Goal: Task Accomplishment & Management: Complete application form

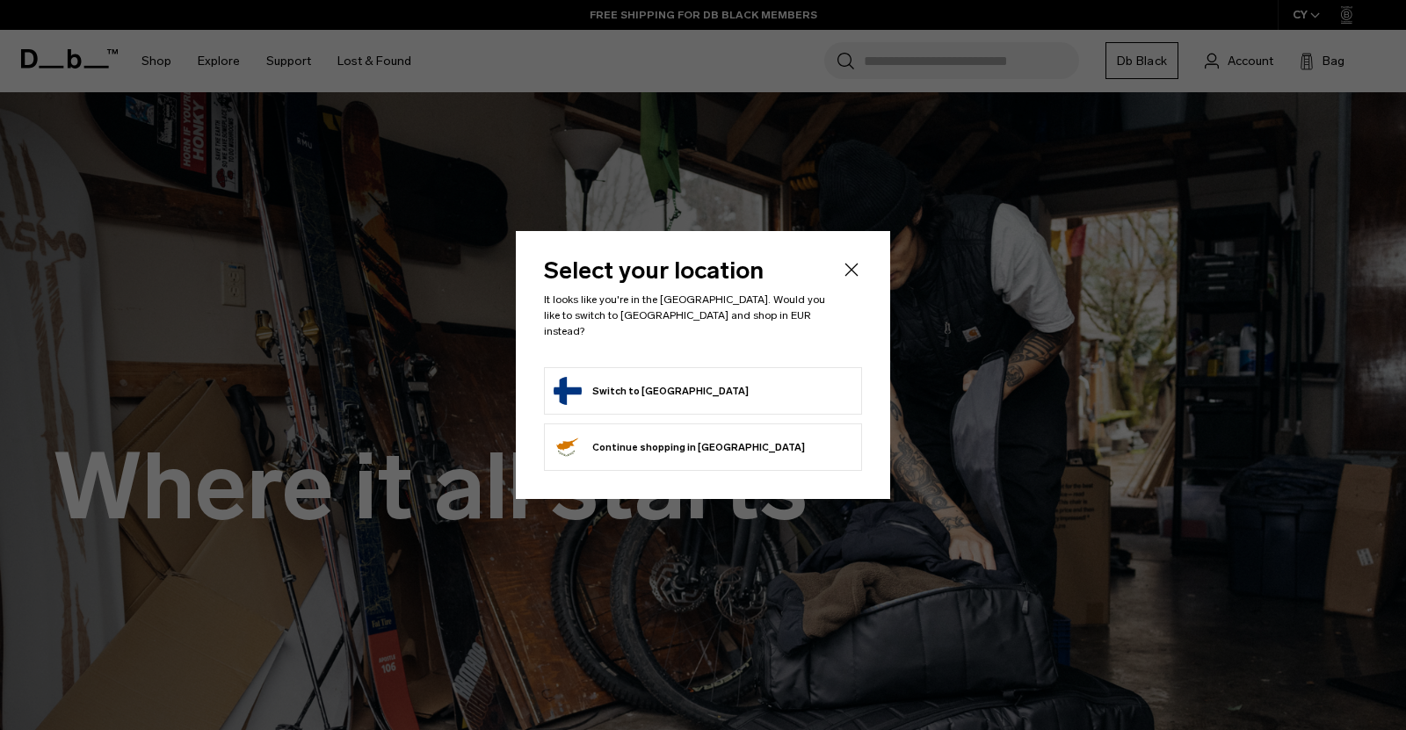
click at [629, 368] on li "Switch to Finland" at bounding box center [703, 390] width 318 height 47
click at [634, 383] on button "Switch to Finland" at bounding box center [651, 391] width 195 height 28
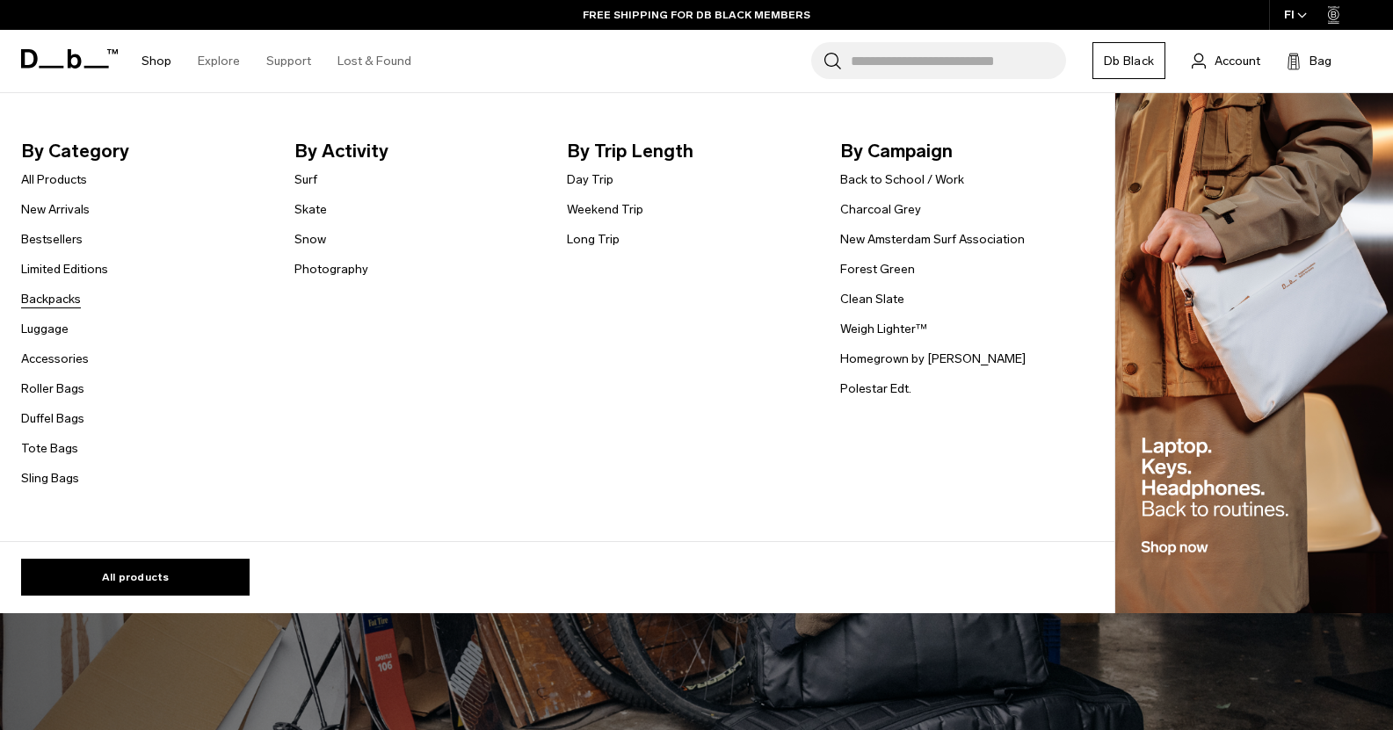
click at [64, 295] on link "Backpacks" at bounding box center [51, 299] width 60 height 18
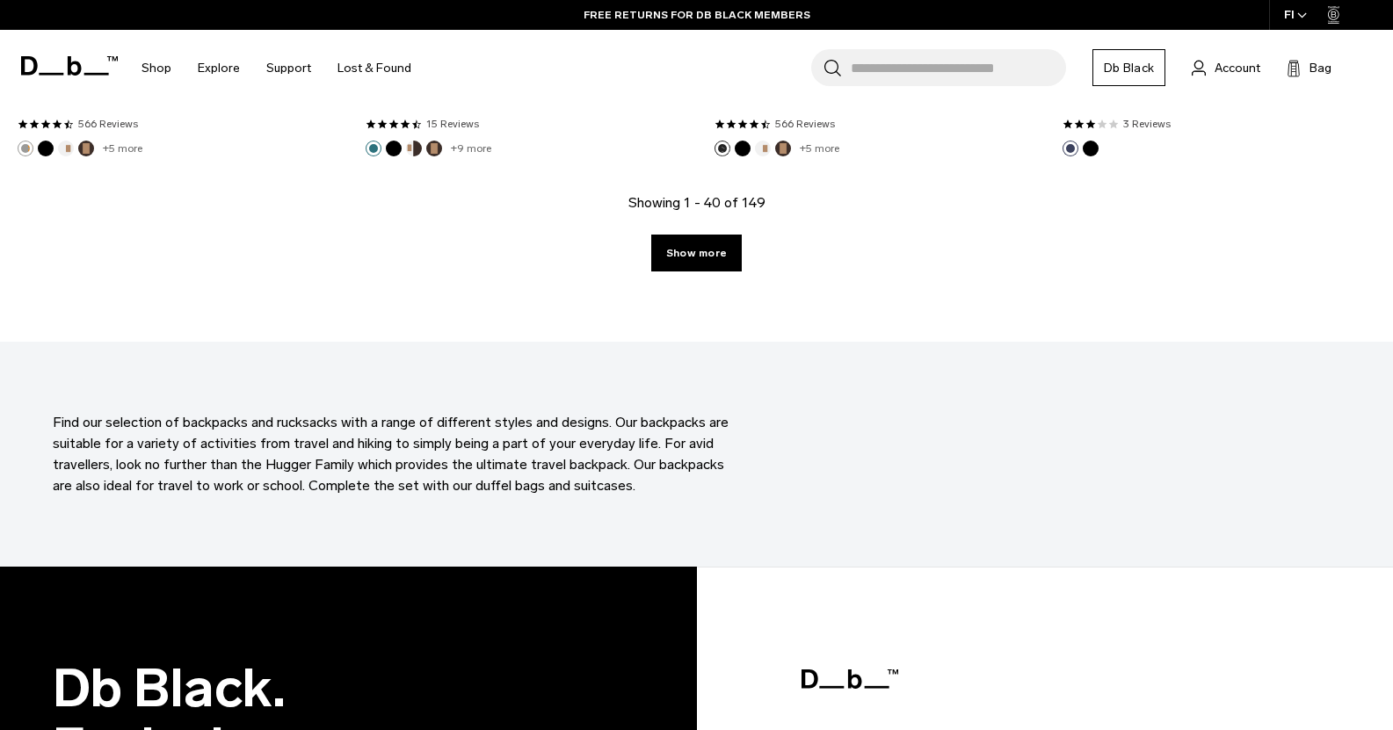
scroll to position [5533, 0]
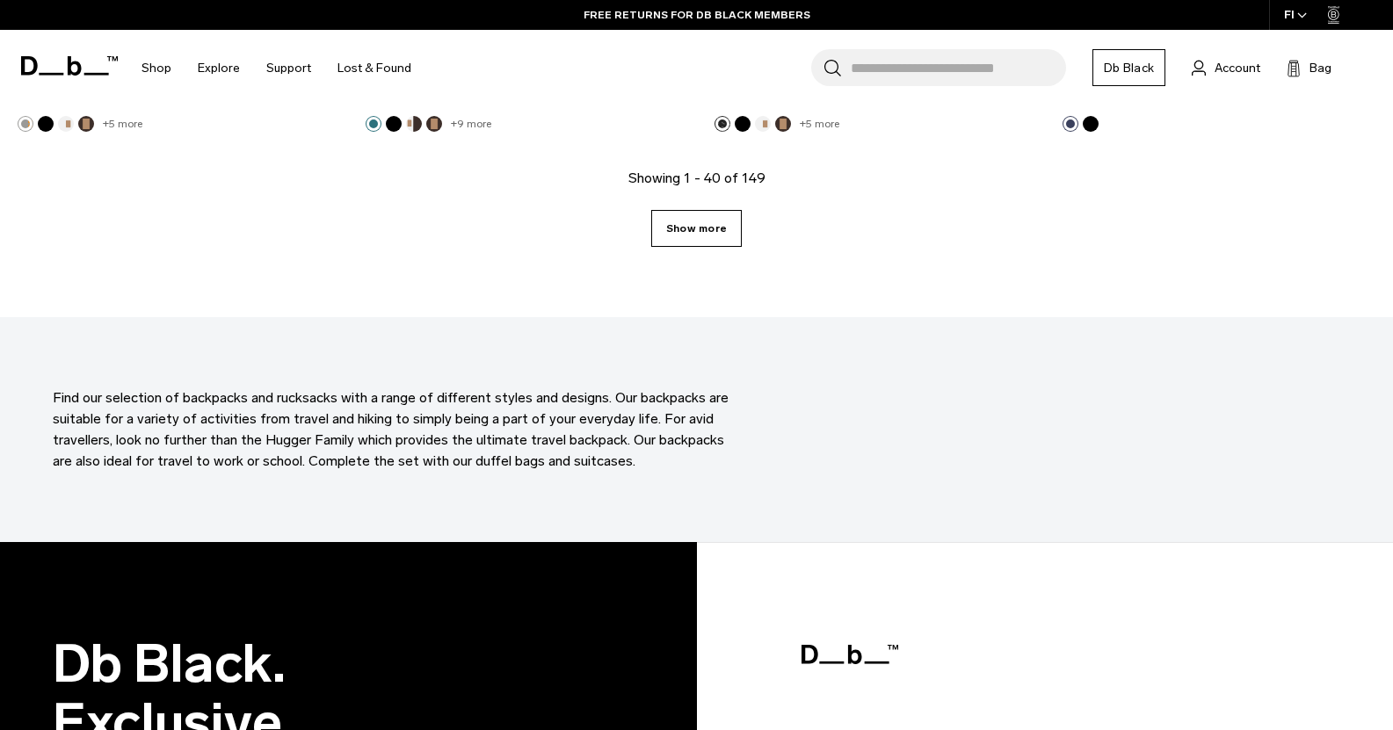
click at [713, 228] on link "Show more" at bounding box center [696, 228] width 91 height 37
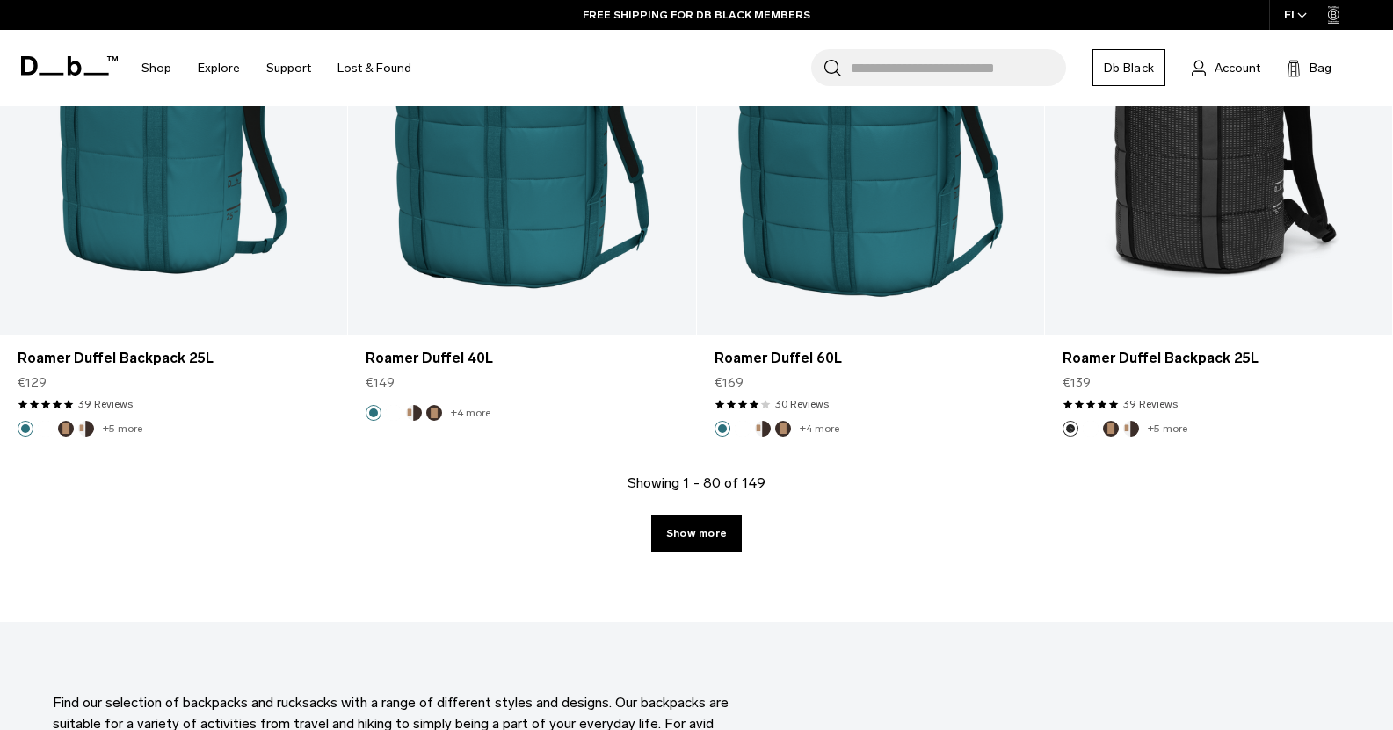
scroll to position [10469, 0]
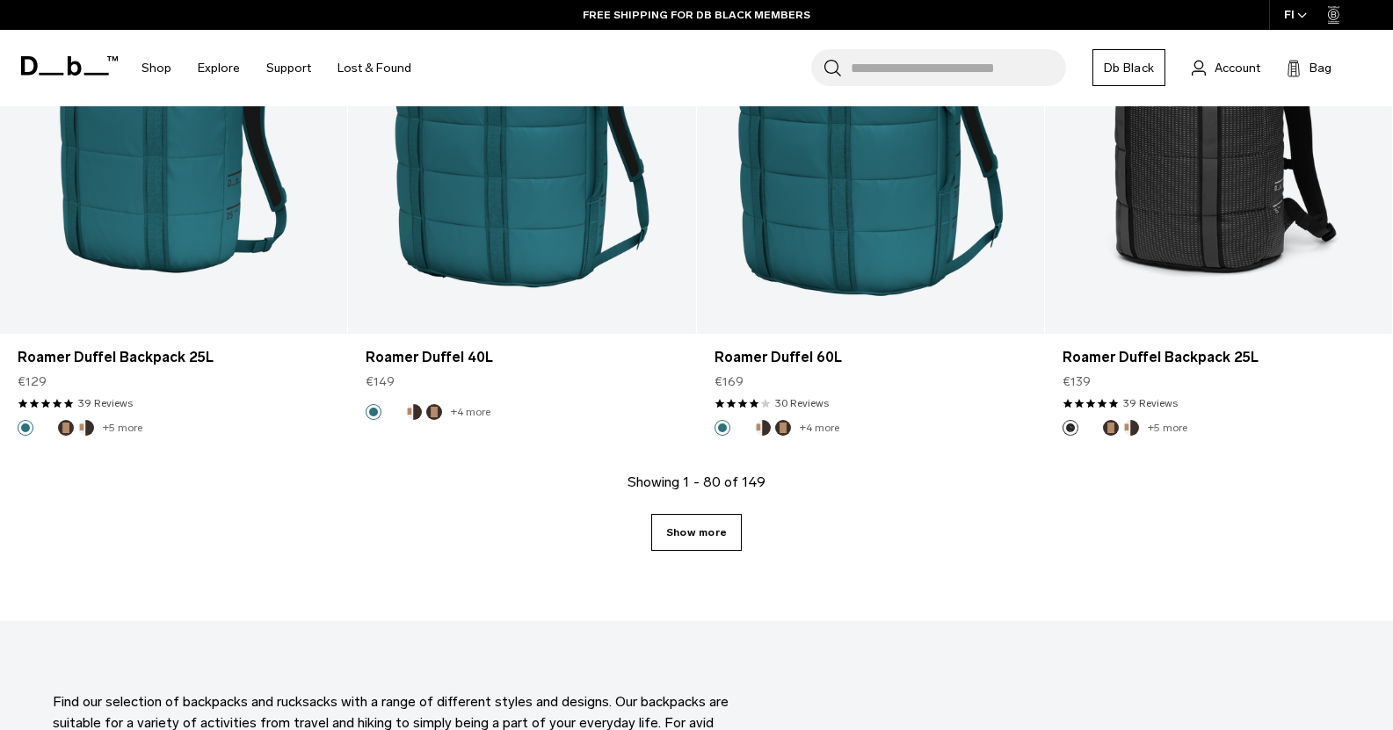
click at [711, 537] on link "Show more" at bounding box center [696, 532] width 91 height 37
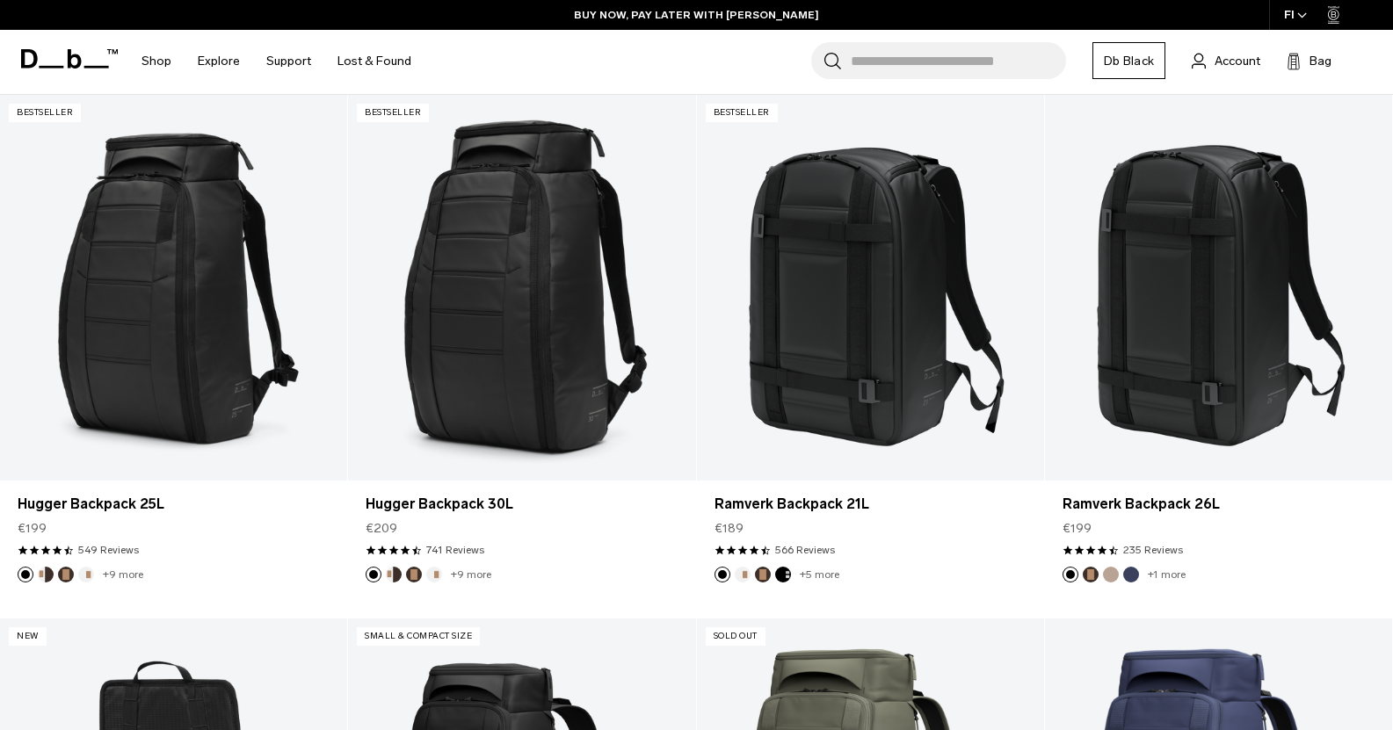
scroll to position [372, 0]
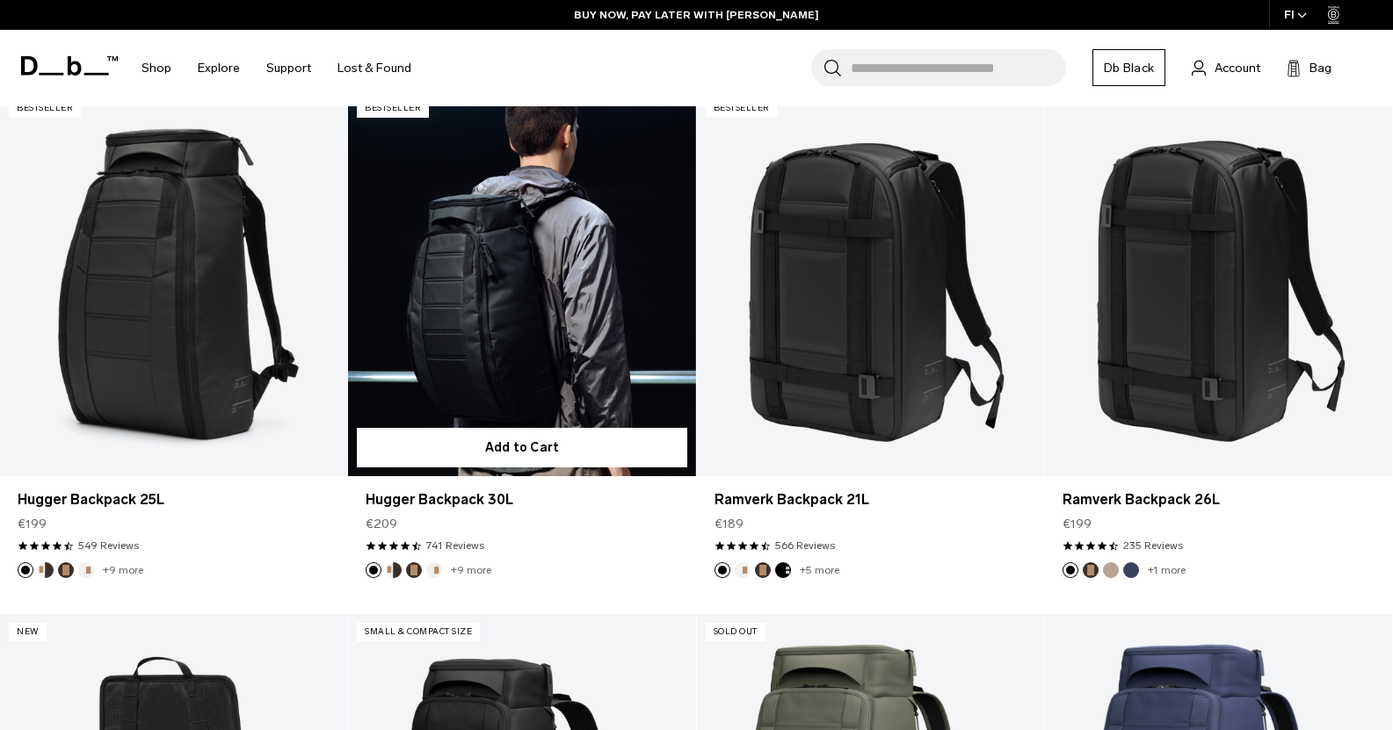
click at [511, 247] on link "Hugger Backpack 30L" at bounding box center [521, 284] width 347 height 386
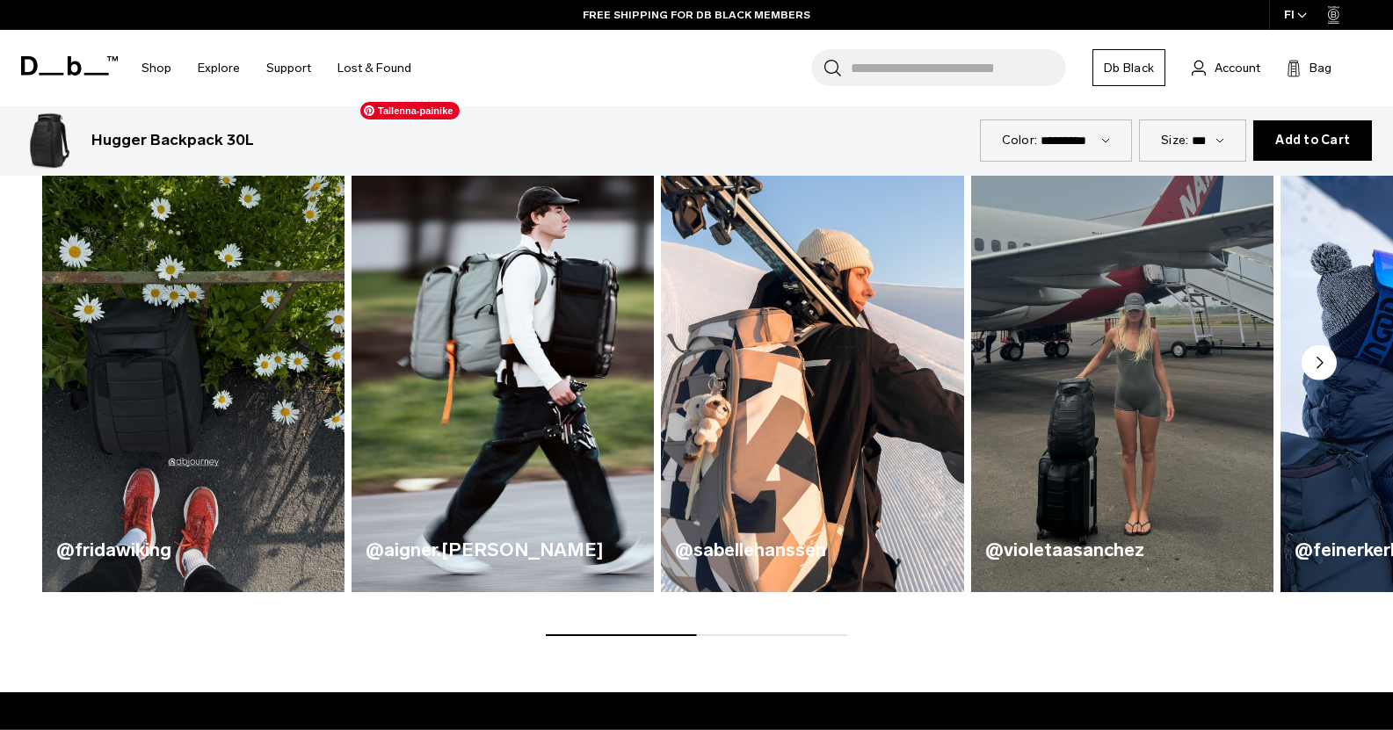
scroll to position [967, 0]
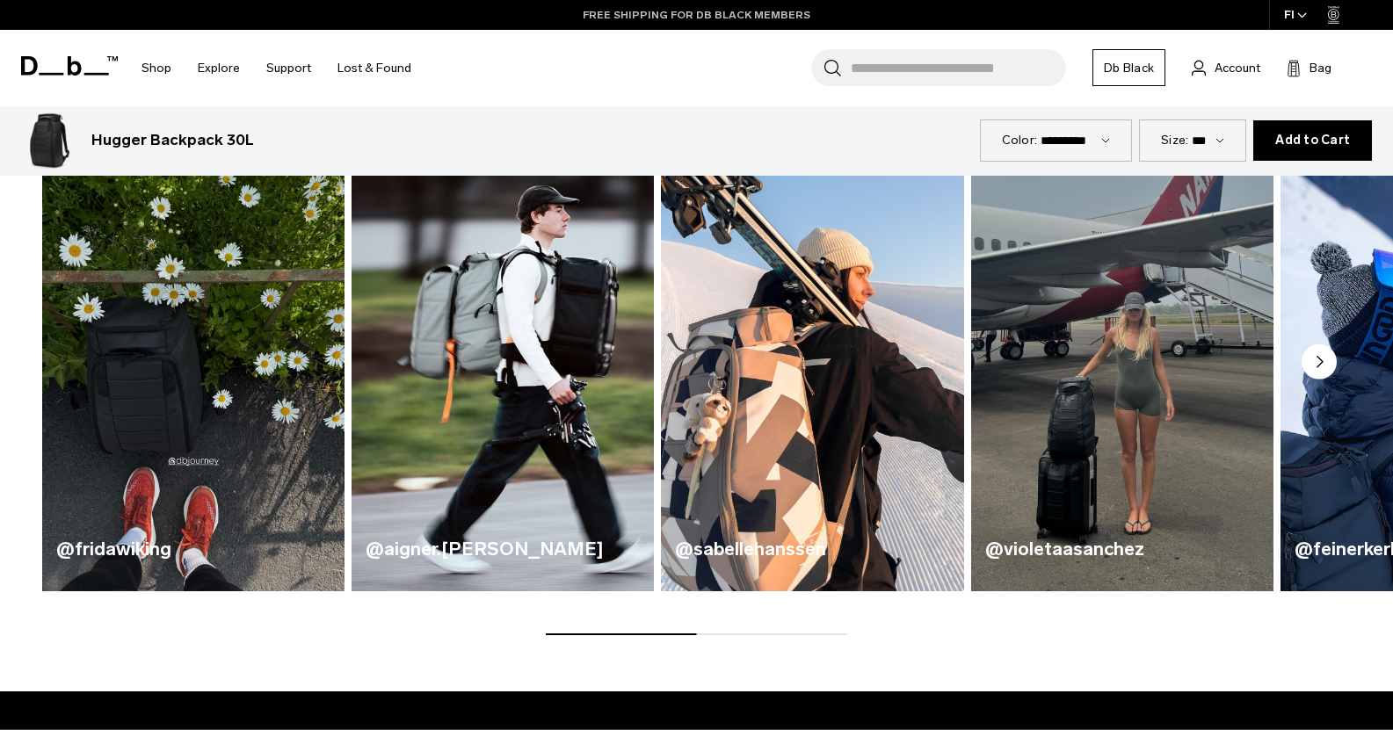
click at [737, 11] on link "FREE SHIPPING FOR DB BLACK MEMBERS" at bounding box center [697, 15] width 228 height 16
click at [698, 16] on link "FREE RETURNS FOR DB BLACK MEMBERS" at bounding box center [697, 15] width 227 height 16
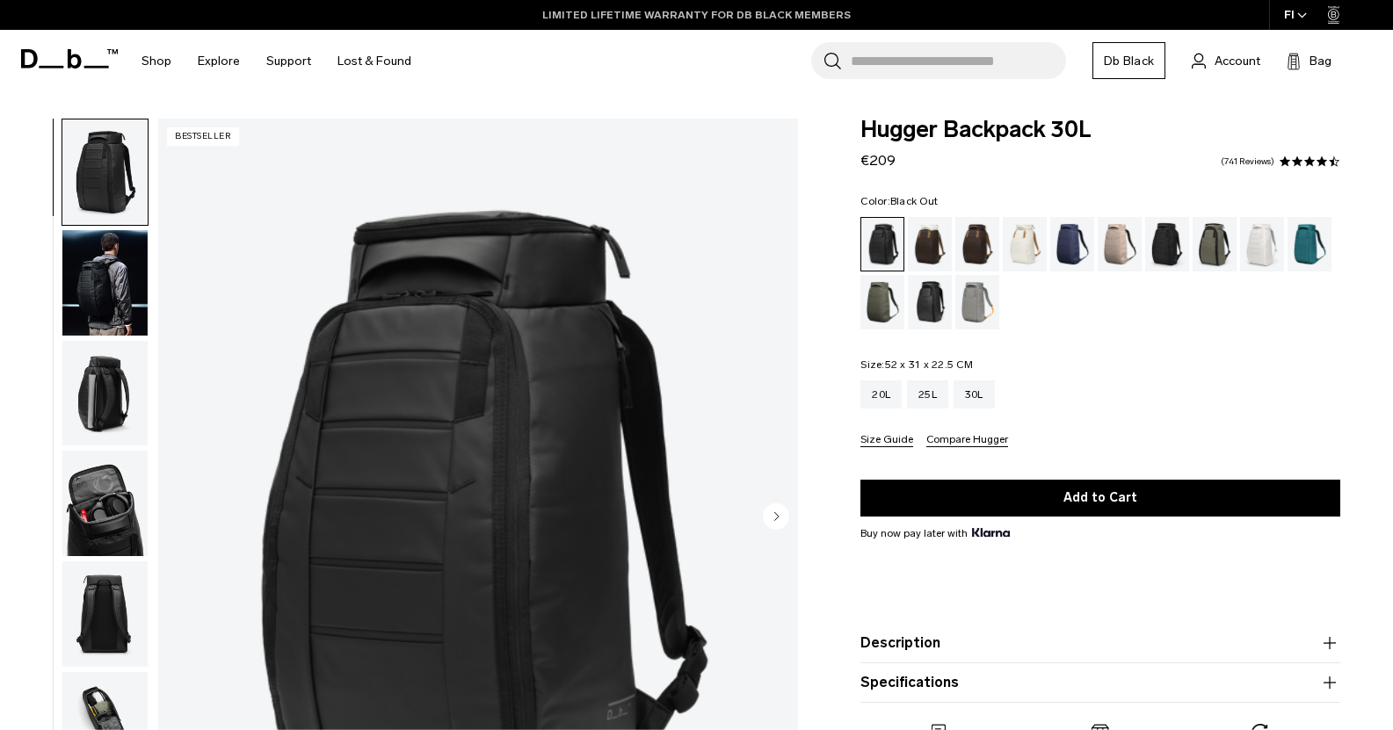
click at [737, 8] on link "LIMITED LIFETIME WARRANTY FOR DB BLACK MEMBERS" at bounding box center [696, 15] width 308 height 16
click at [1230, 60] on span "Account" at bounding box center [1238, 61] width 46 height 18
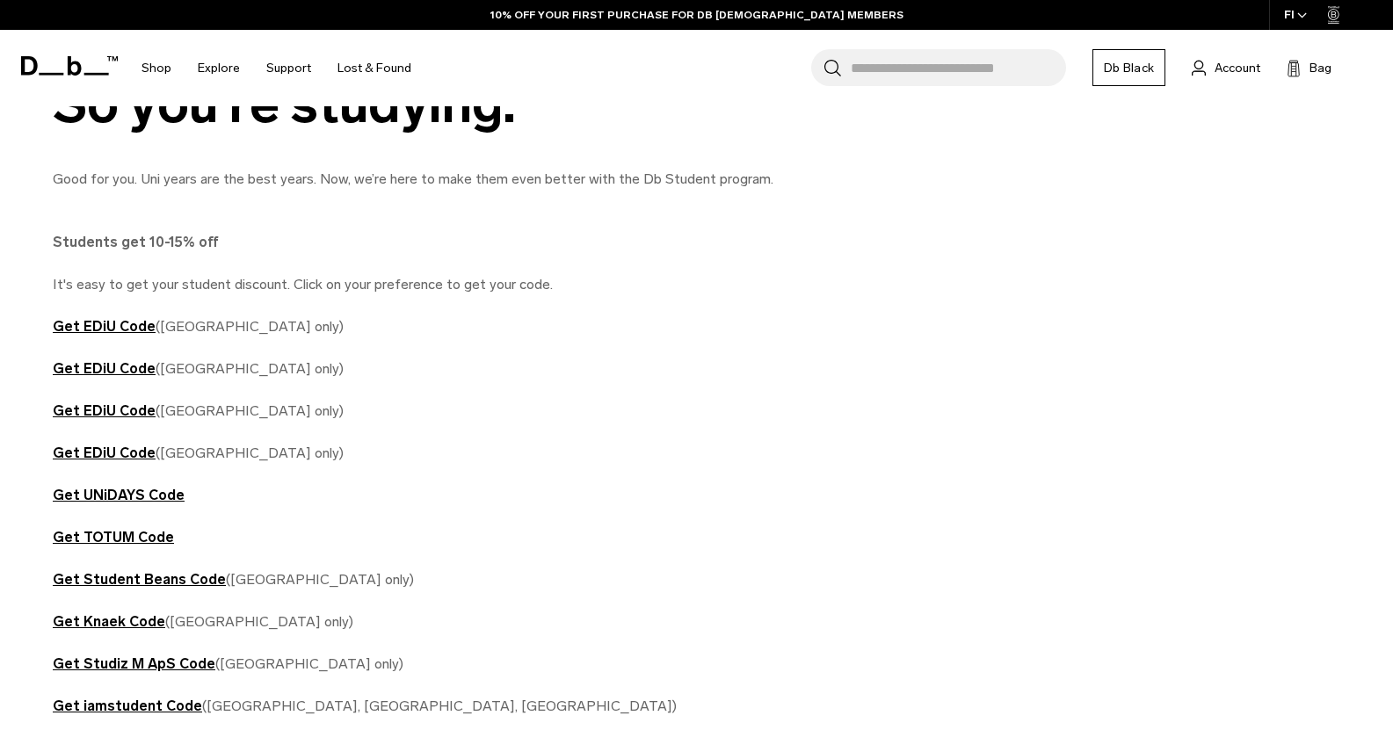
scroll to position [894, 0]
click at [155, 490] on strong "Get UNiDAYS Code" at bounding box center [119, 494] width 132 height 17
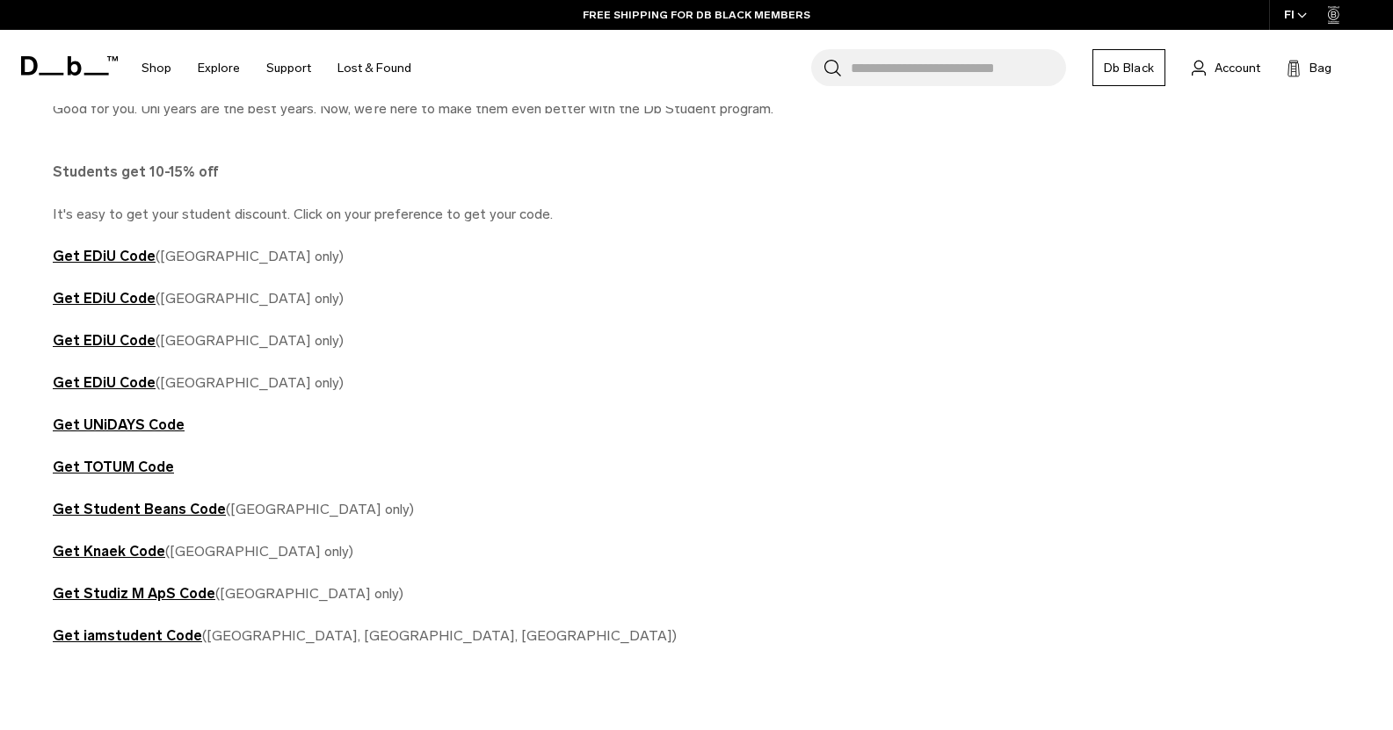
scroll to position [966, 0]
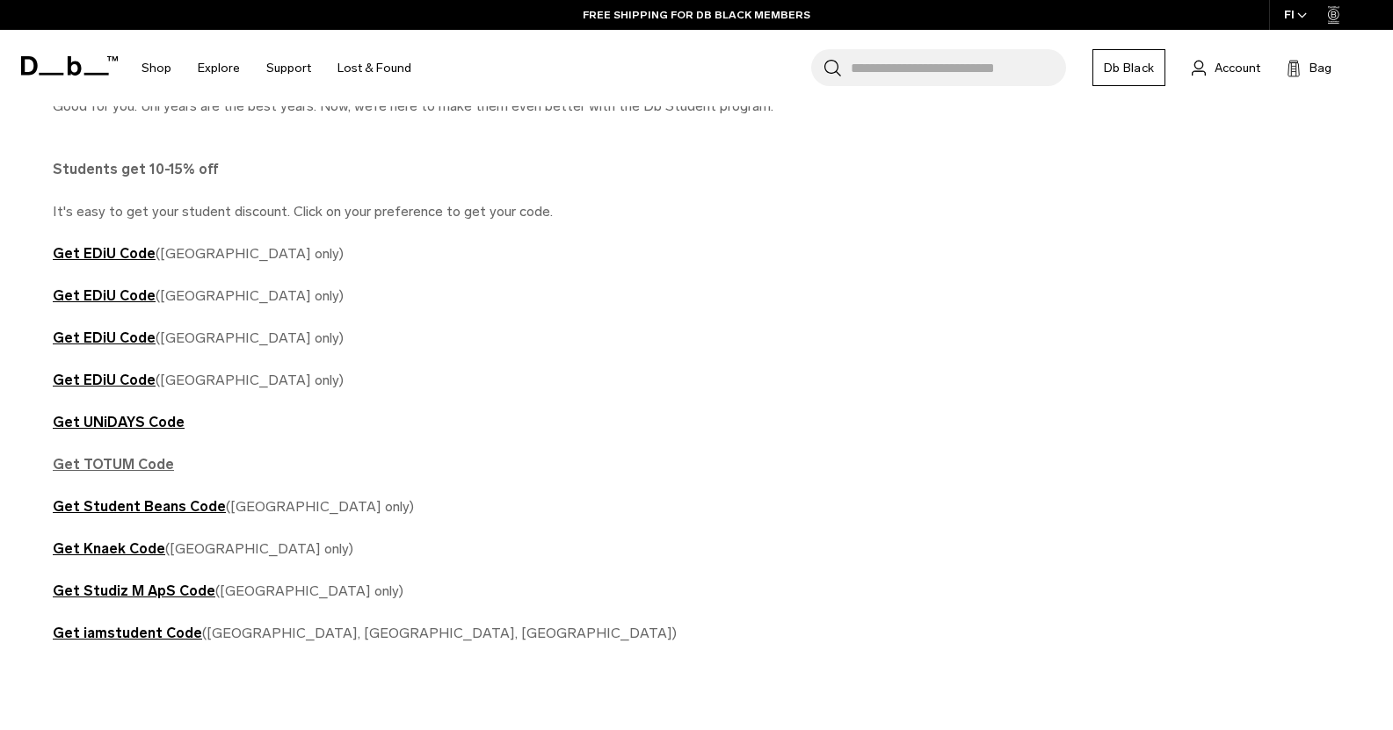
click at [121, 465] on strong "Get TOTUM Code" at bounding box center [113, 464] width 121 height 17
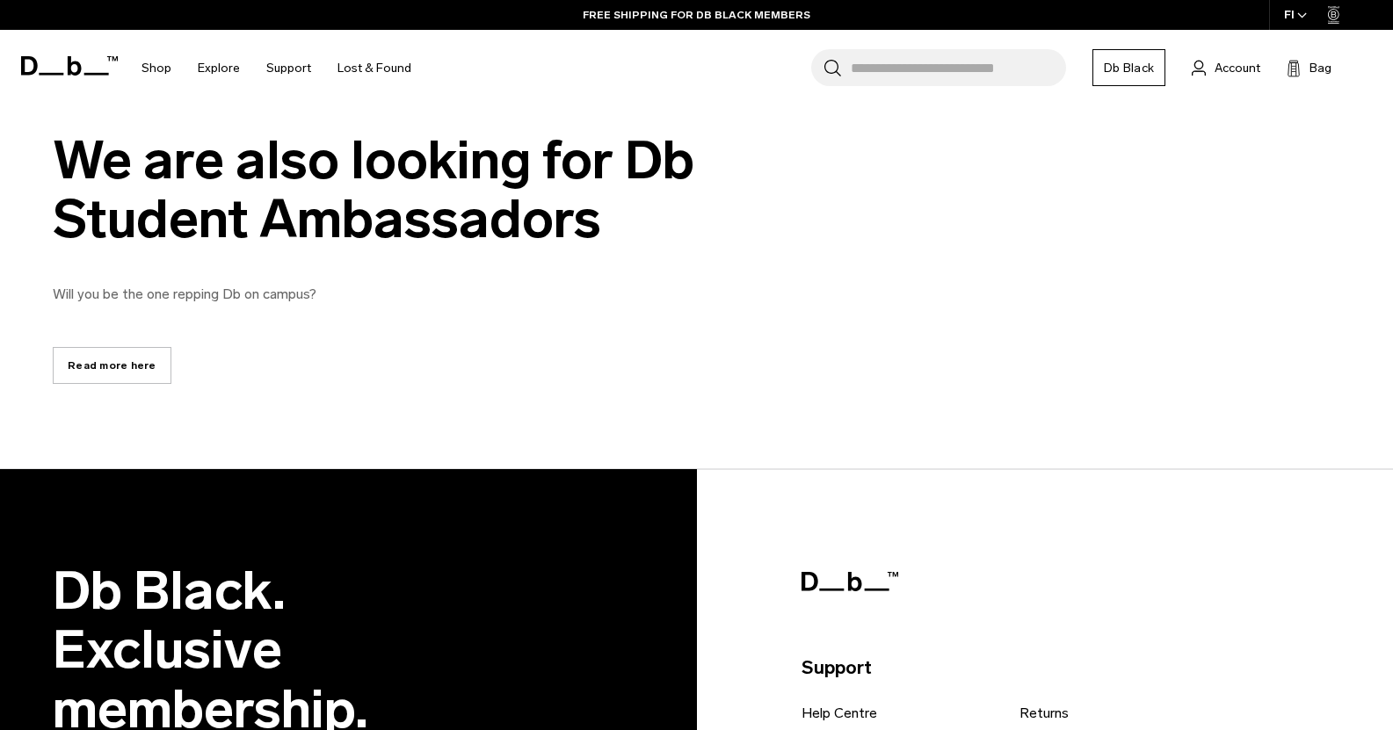
scroll to position [1692, 0]
click at [129, 369] on link "Read more here" at bounding box center [112, 364] width 119 height 37
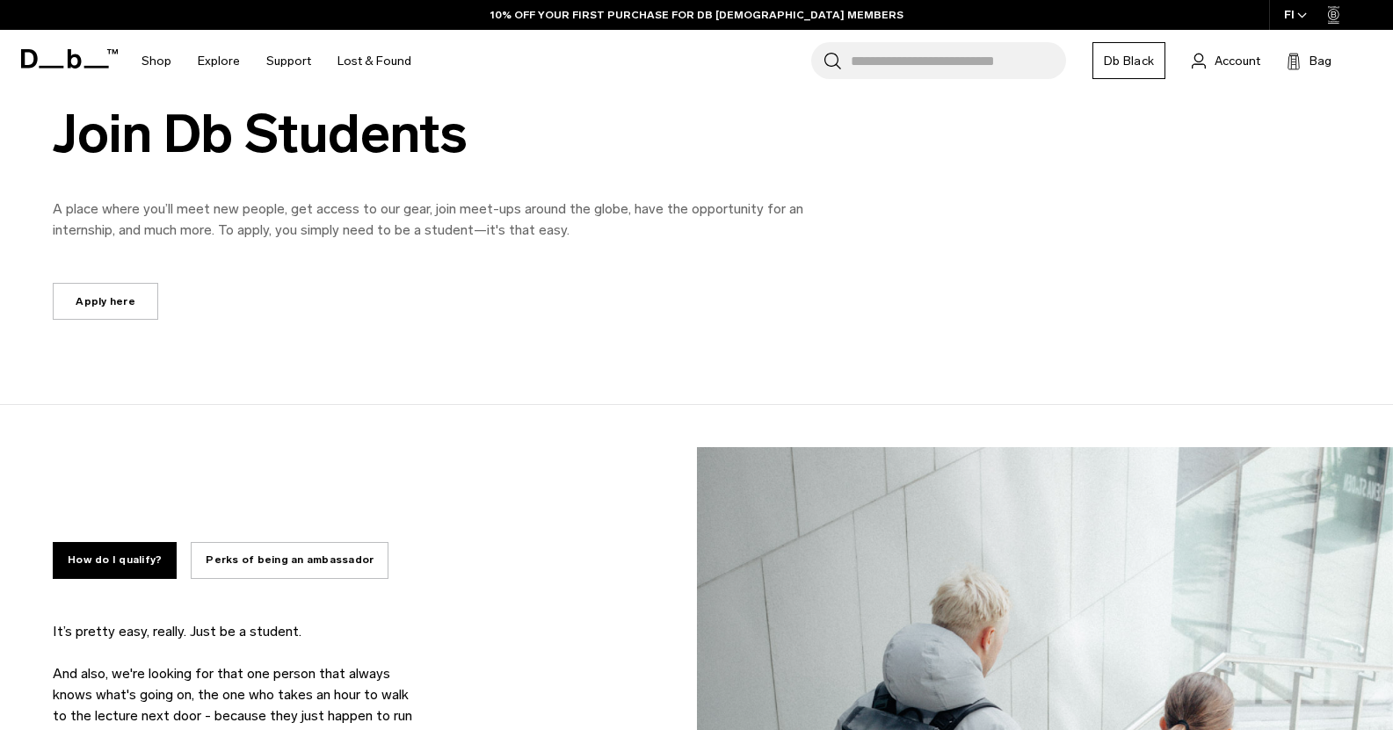
scroll to position [944, 0]
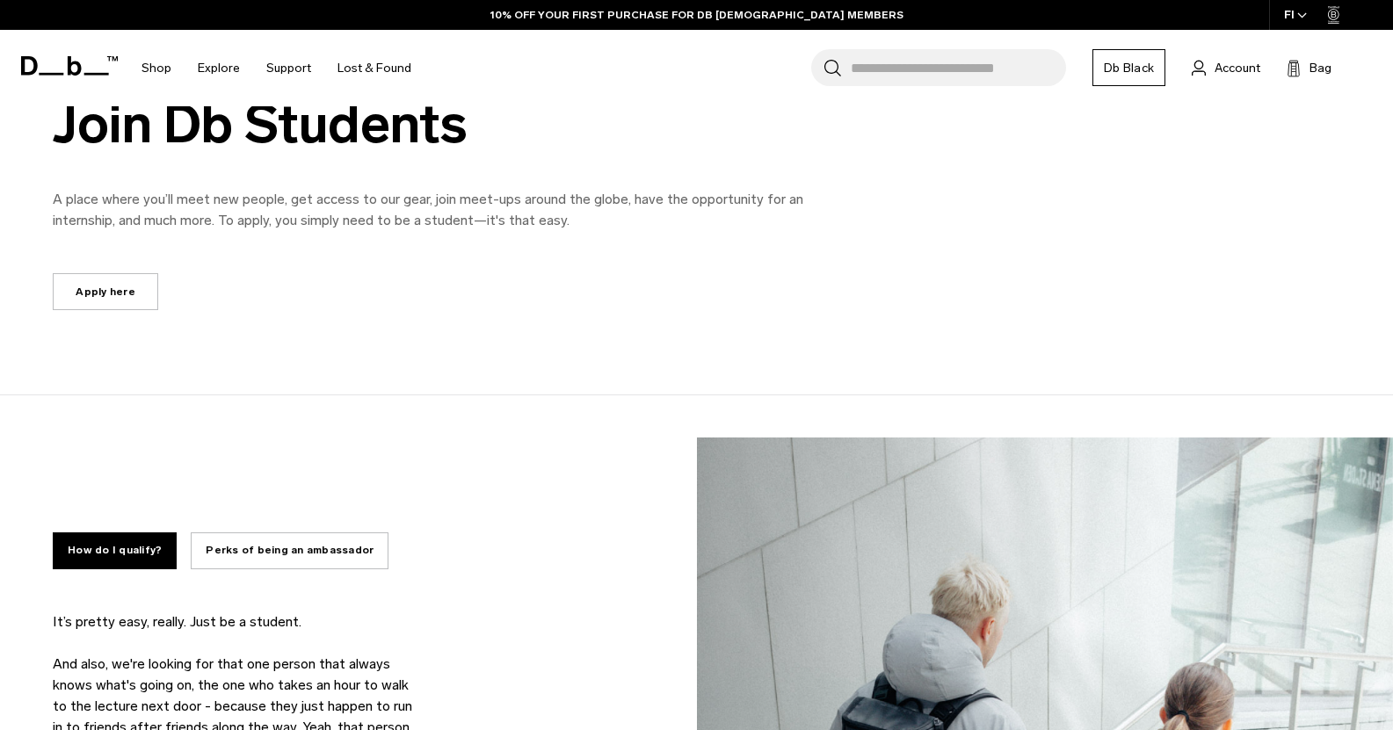
click at [104, 295] on link "Apply here" at bounding box center [105, 291] width 105 height 37
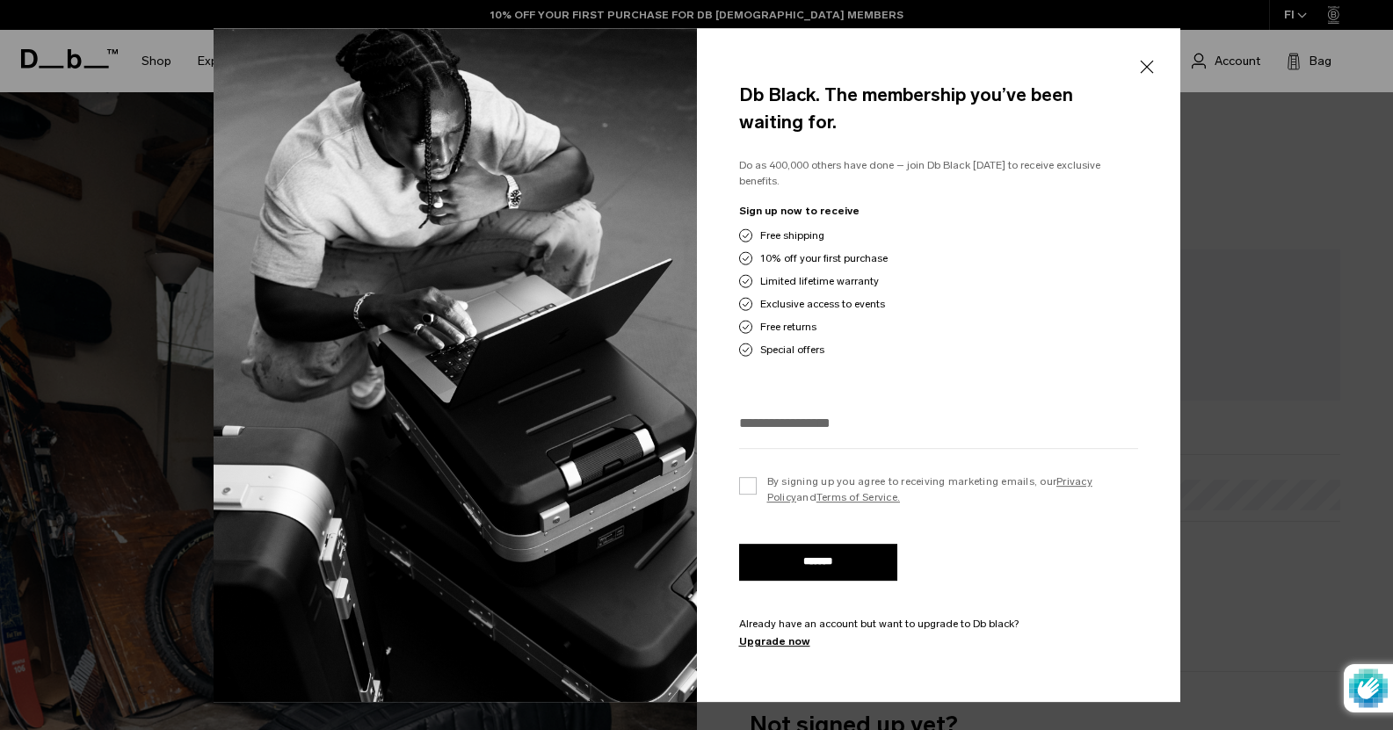
click at [942, 418] on input "email" at bounding box center [938, 423] width 399 height 29
type input "**********"
click at [946, 479] on label "By signing up you agree to receiving marketing emails, our Privacy Policy and T…" at bounding box center [938, 490] width 399 height 32
click at [839, 555] on input "*******" at bounding box center [818, 562] width 158 height 37
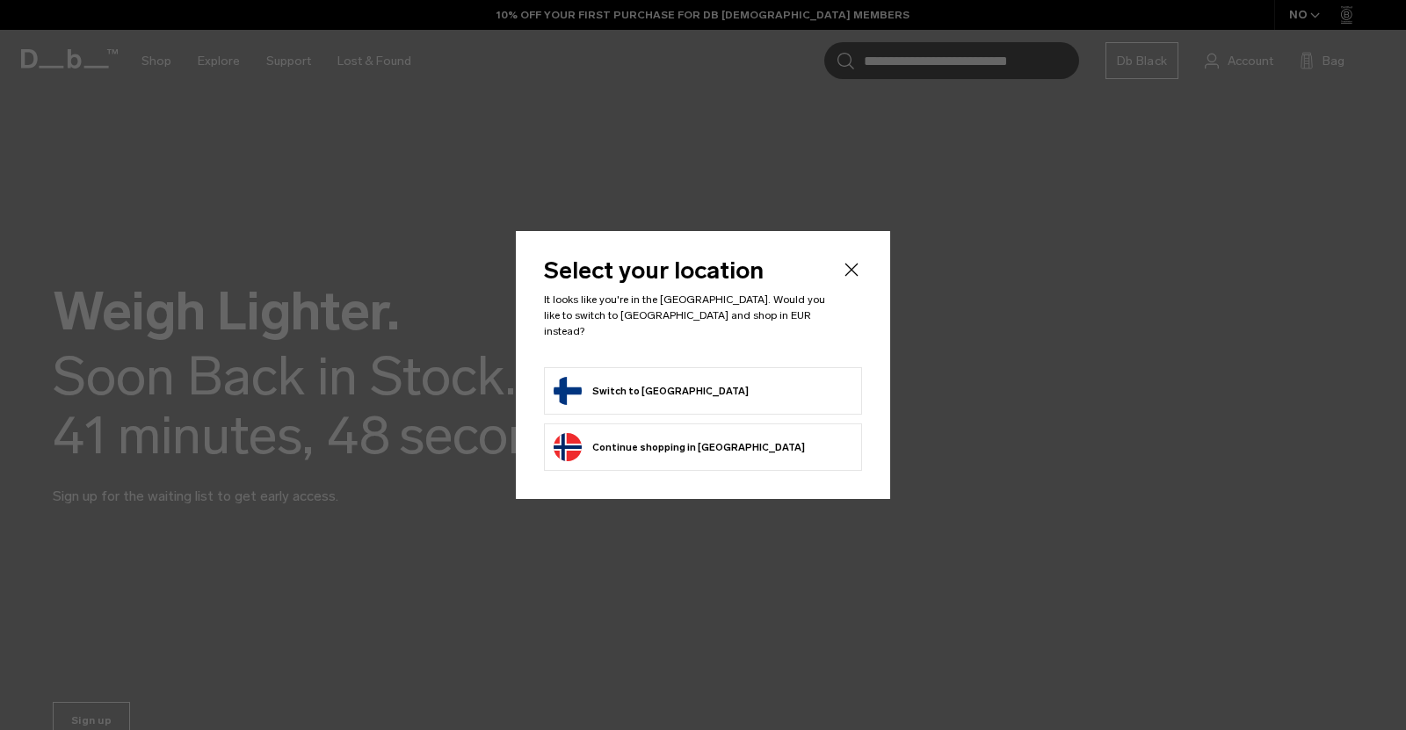
click at [744, 367] on li "Switch to [GEOGRAPHIC_DATA]" at bounding box center [703, 390] width 318 height 47
click at [618, 385] on button "Switch to [GEOGRAPHIC_DATA]" at bounding box center [651, 391] width 195 height 28
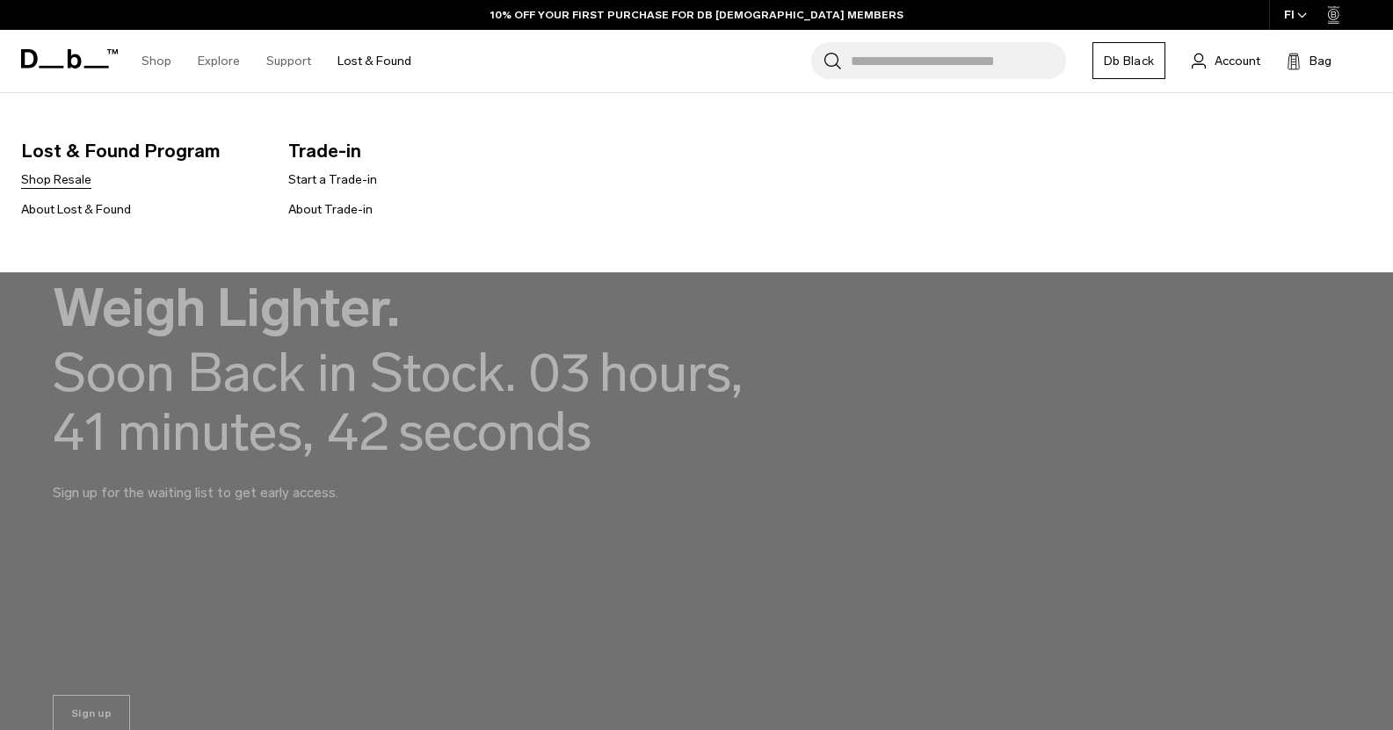
click at [54, 180] on link "Shop Resale" at bounding box center [56, 179] width 70 height 18
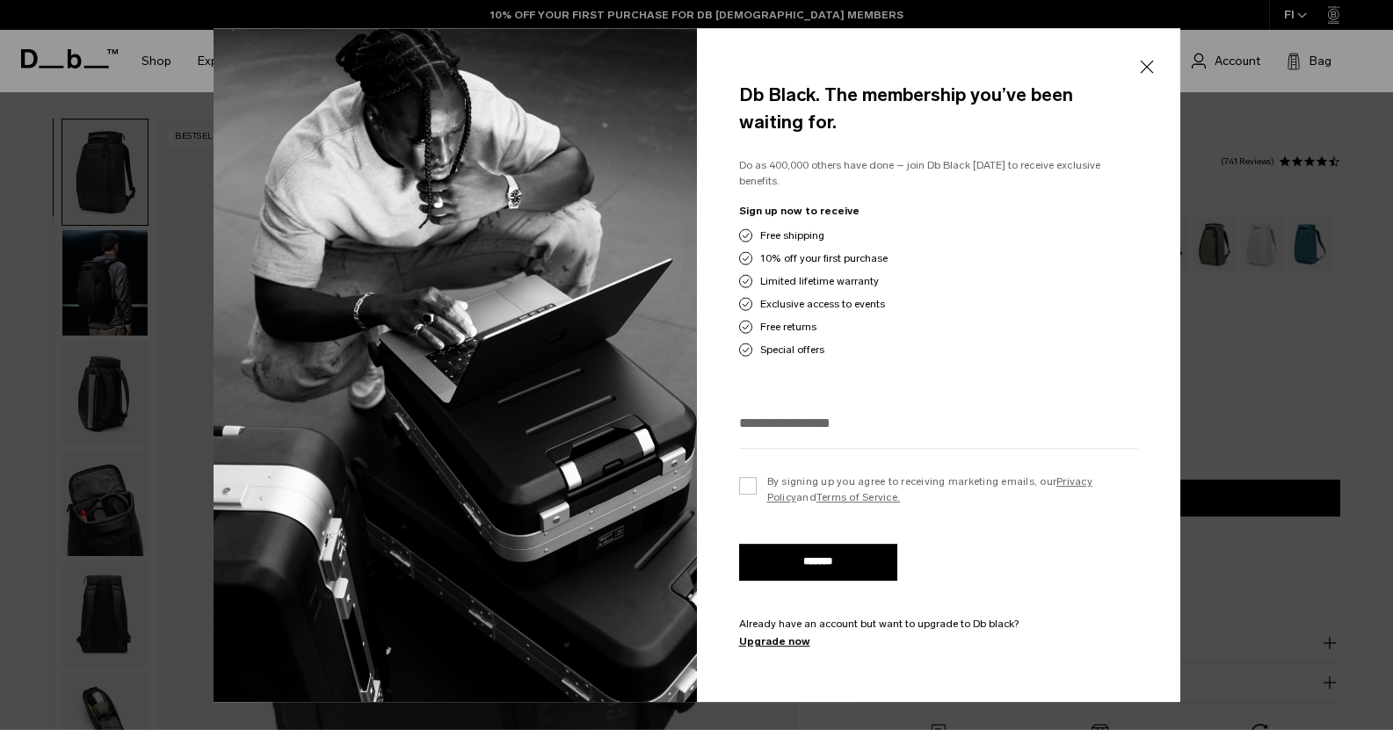
click at [1153, 65] on button "Close" at bounding box center [1146, 67] width 22 height 37
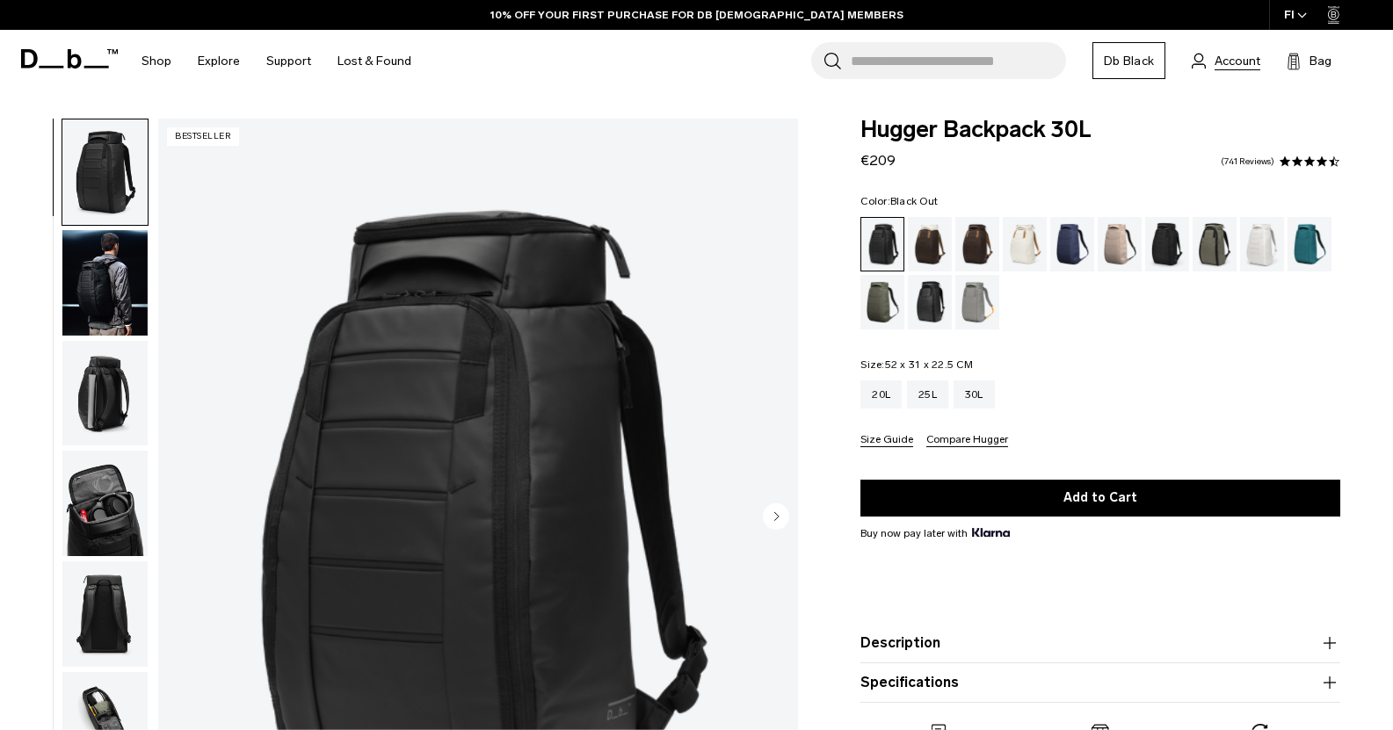
click at [1238, 65] on span "Account" at bounding box center [1238, 61] width 46 height 18
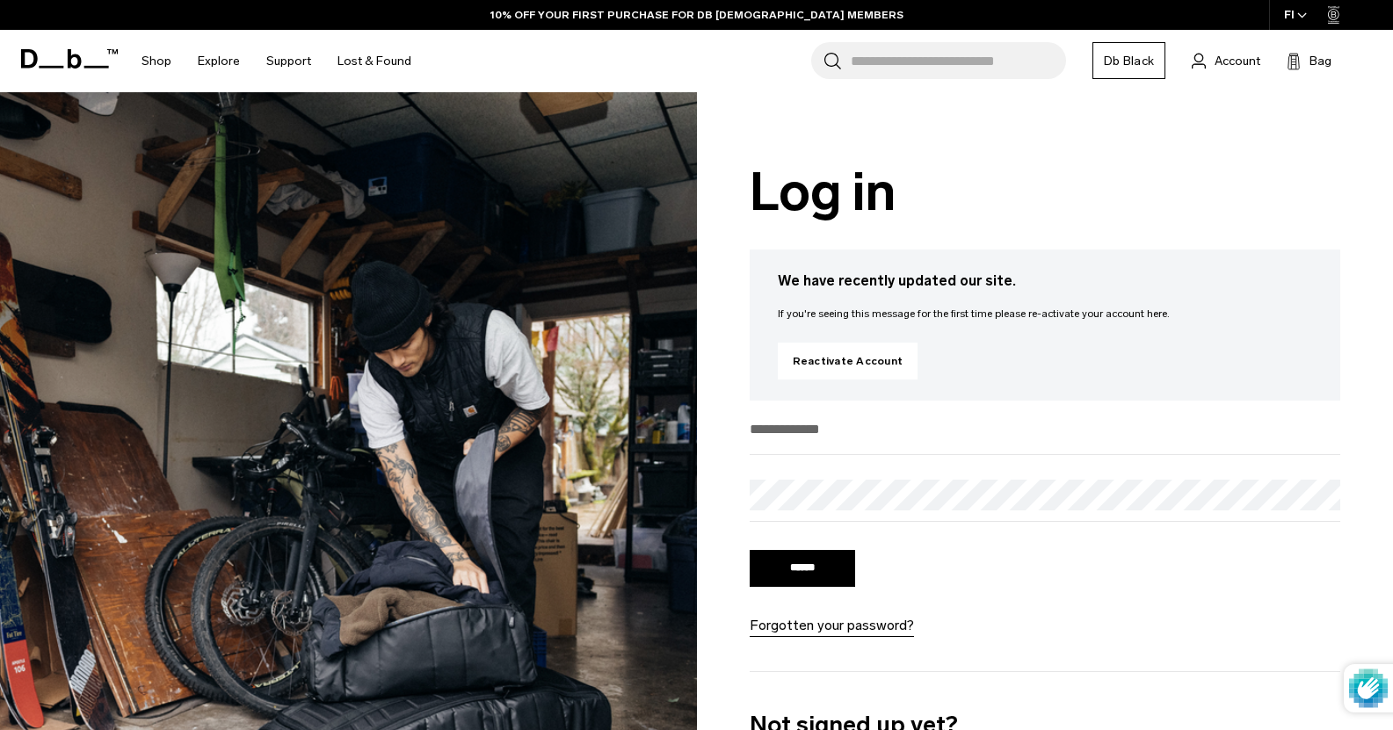
type input "**********"
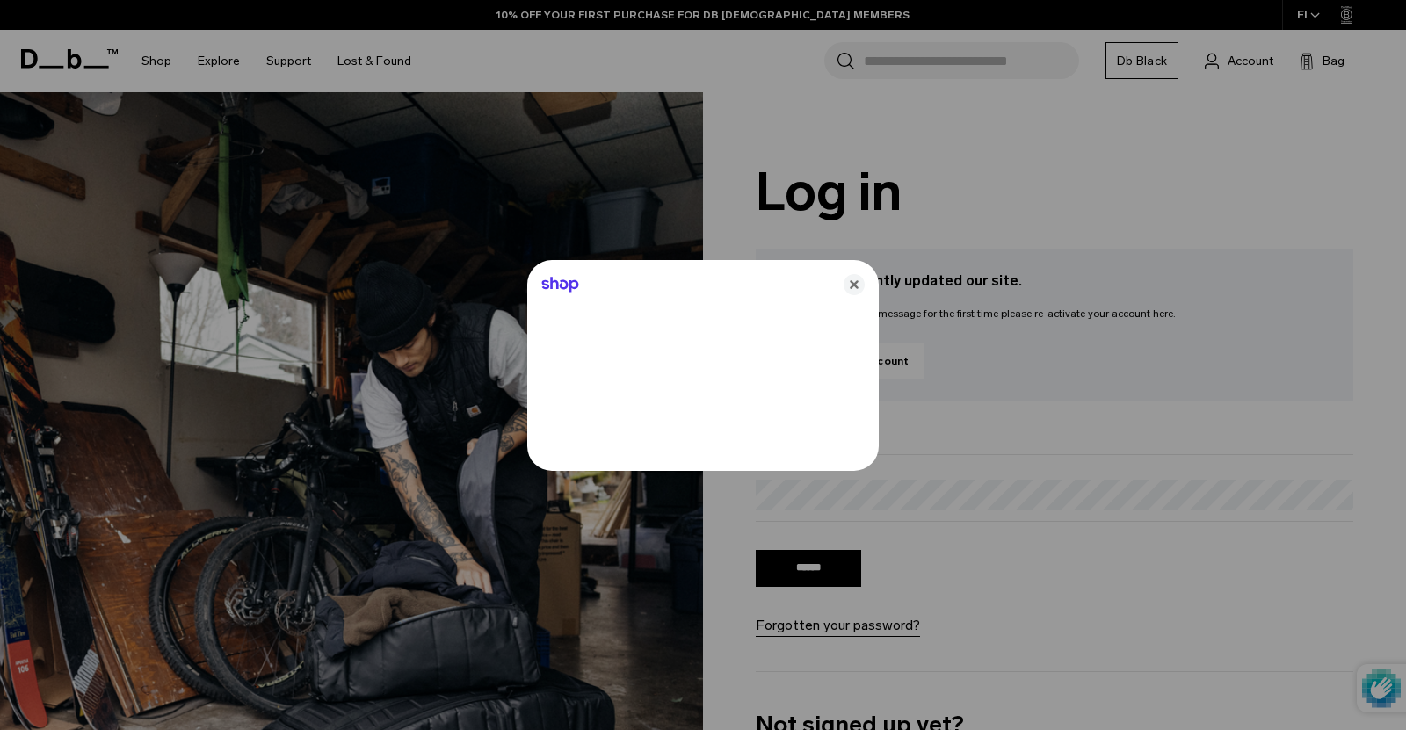
click at [823, 553] on div at bounding box center [703, 365] width 1406 height 730
click at [855, 285] on icon "Close" at bounding box center [854, 284] width 21 height 21
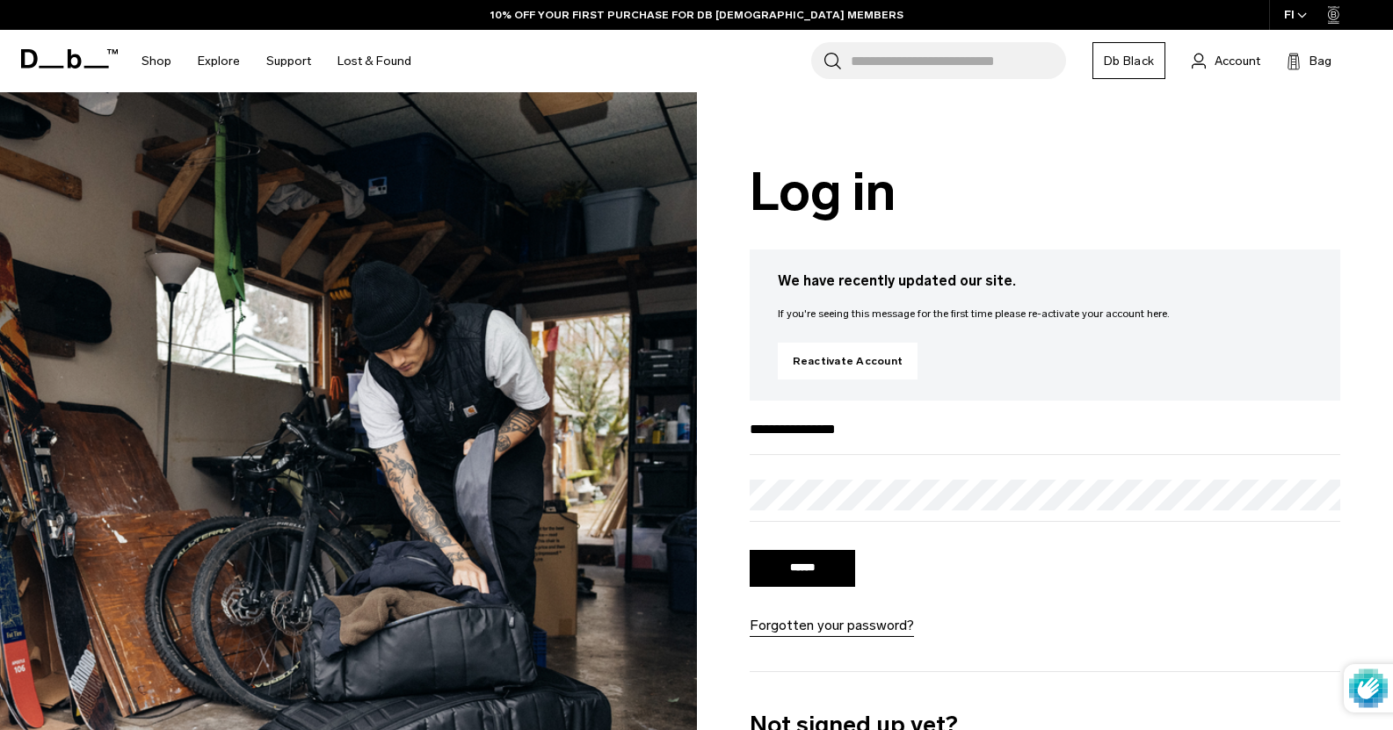
click at [833, 566] on input "******" at bounding box center [802, 568] width 105 height 37
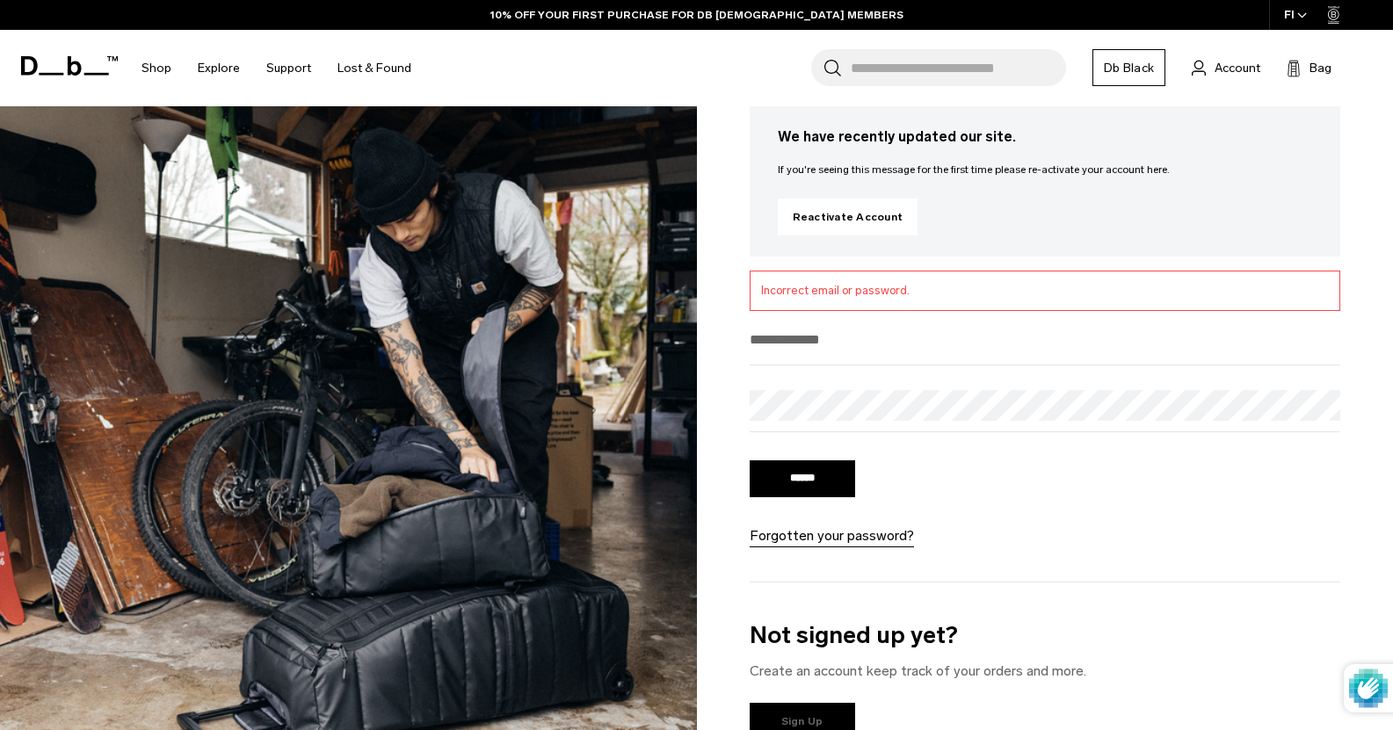
click at [824, 708] on link "Sign Up" at bounding box center [802, 721] width 105 height 37
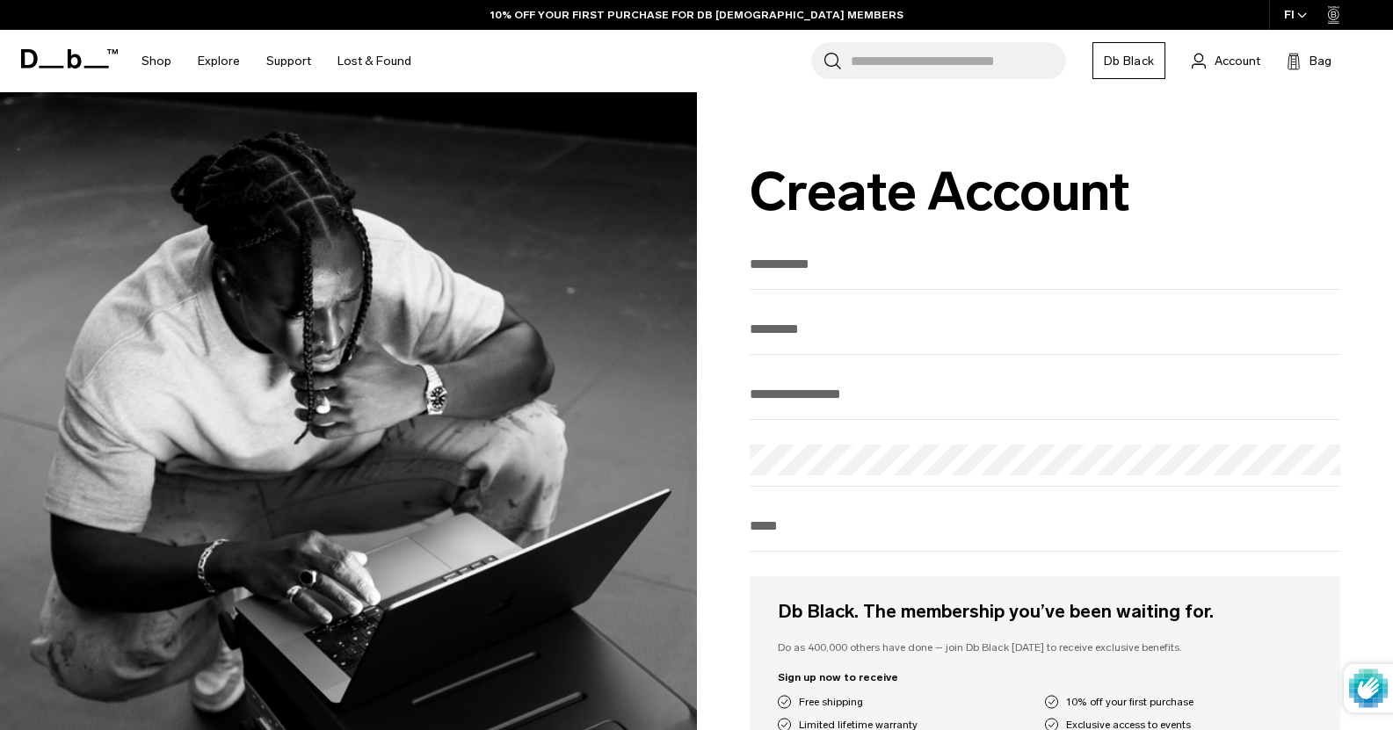
click at [825, 267] on input "text" at bounding box center [1045, 264] width 591 height 29
click at [877, 308] on div "Db Black. The membership you’ve been waiting for. Do as 400,000 others have don…" at bounding box center [1045, 680] width 591 height 861
click at [881, 243] on div "Create Account Reactivate Account Db Black. The membership you’ve been waiting …" at bounding box center [1045, 647] width 697 height 1110
click at [806, 272] on input "text" at bounding box center [1045, 264] width 591 height 29
type input "*****"
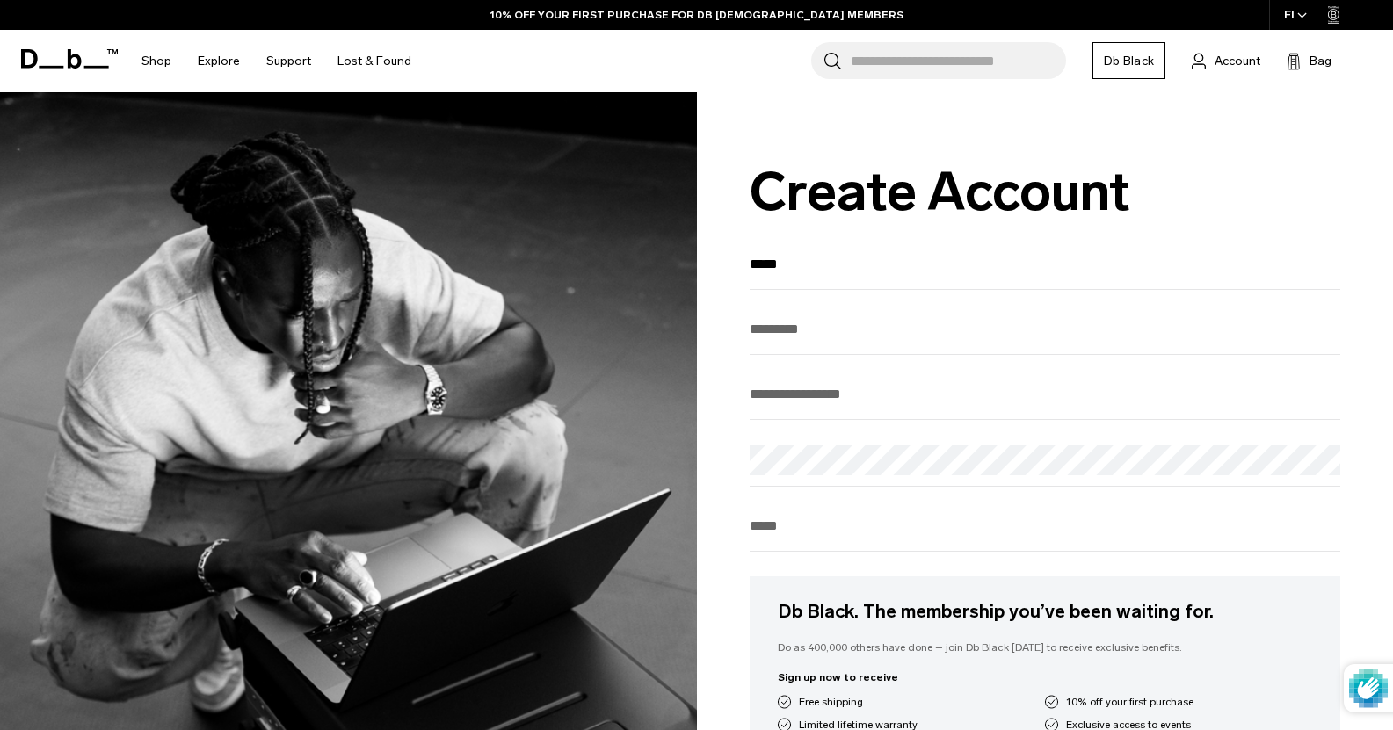
type input "*******"
type input "**********"
click at [809, 474] on div at bounding box center [696, 365] width 1393 height 730
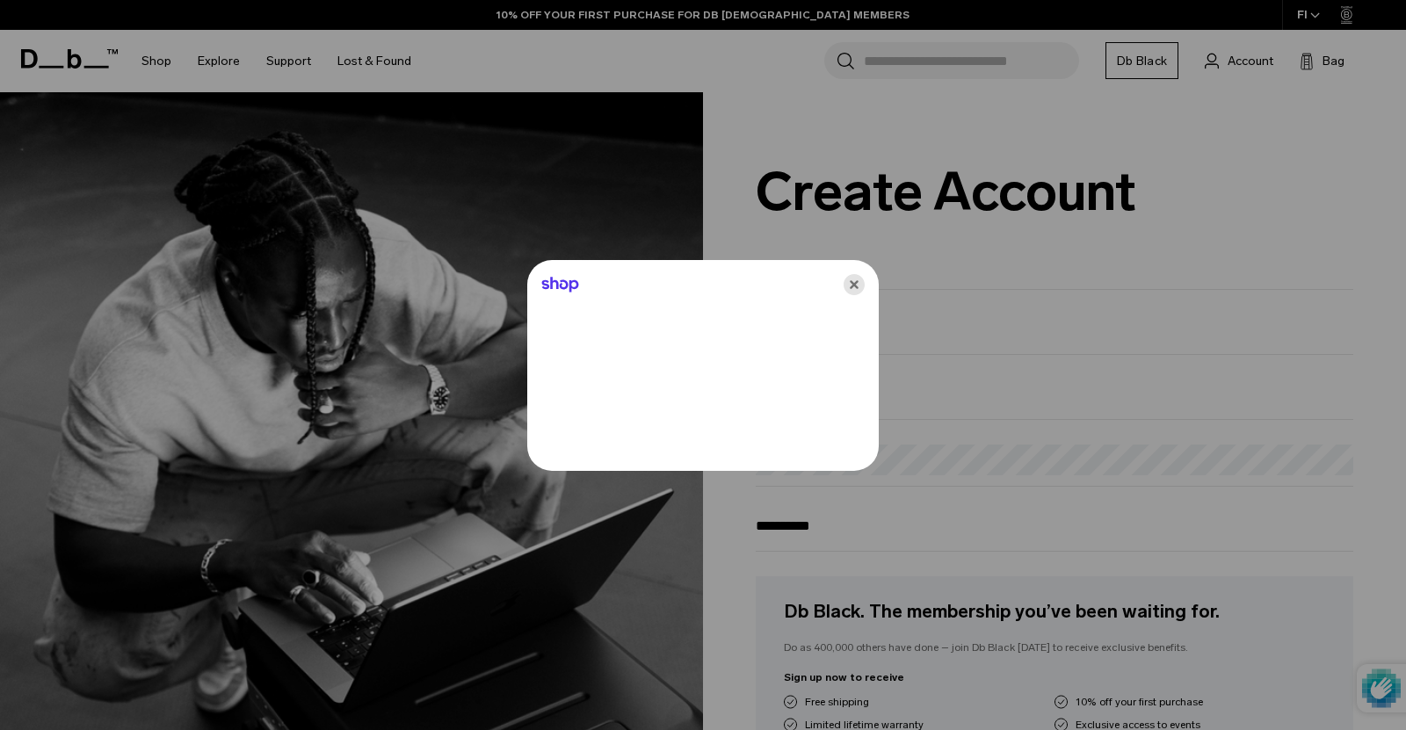
click at [859, 284] on icon "Close" at bounding box center [854, 284] width 21 height 21
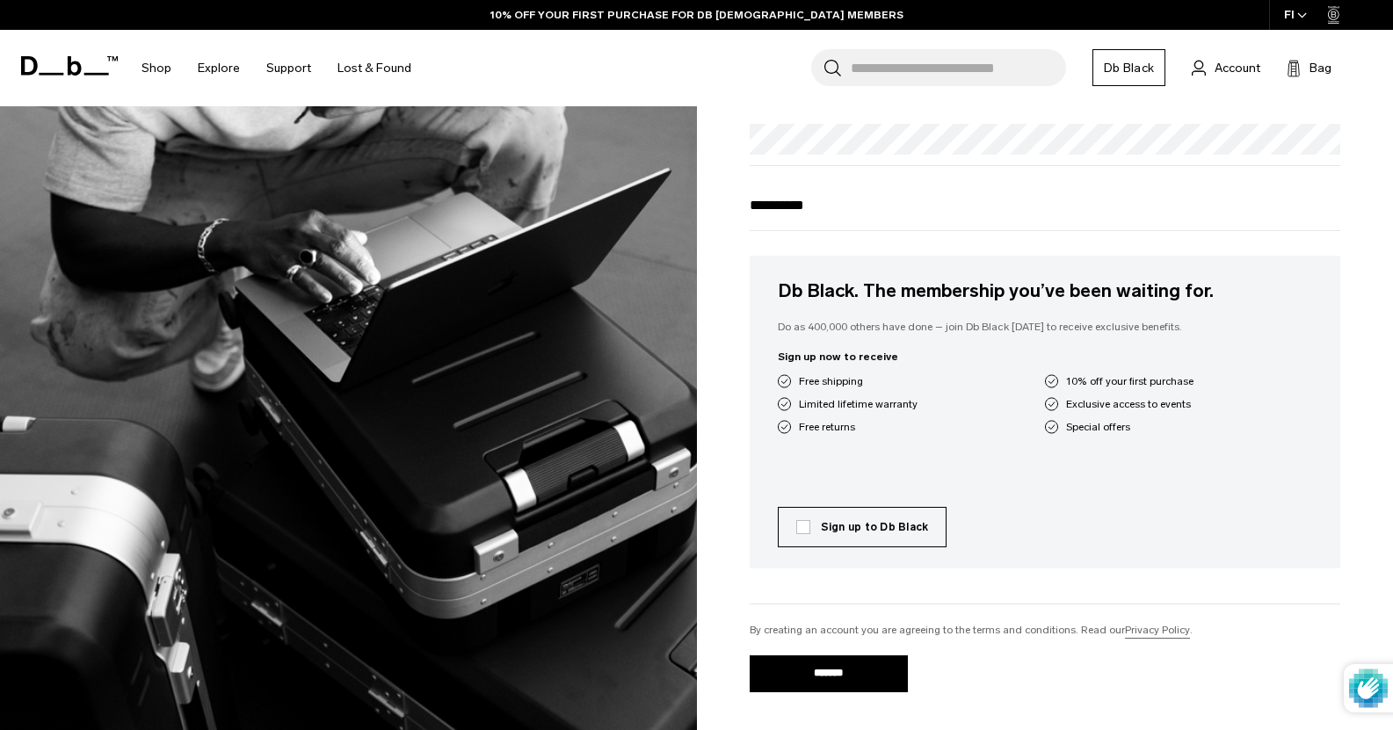
scroll to position [322, 0]
click at [852, 527] on label "Sign up to Db Black" at bounding box center [862, 527] width 133 height 16
click at [836, 678] on input "*******" at bounding box center [829, 673] width 158 height 37
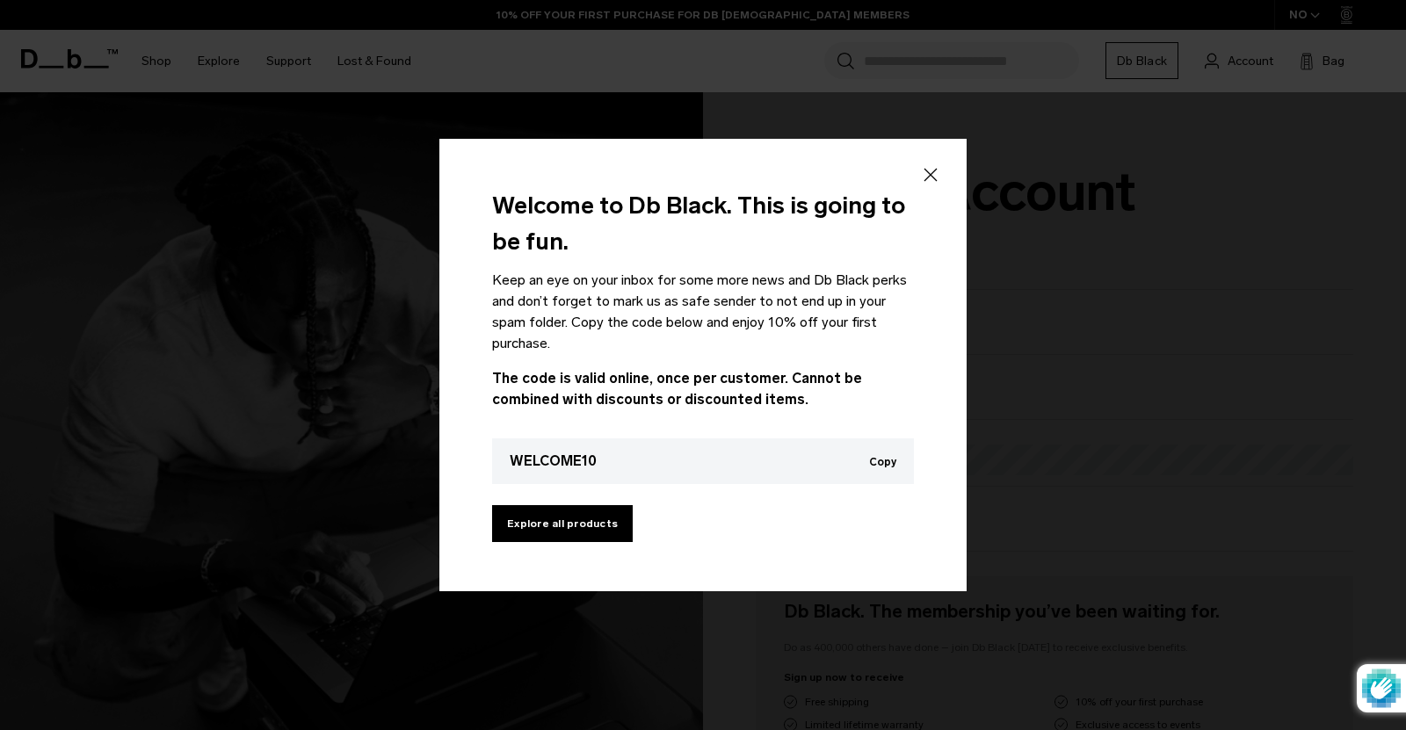
click at [886, 461] on button "Copy" at bounding box center [882, 462] width 27 height 12
click at [569, 518] on link "Explore all products" at bounding box center [562, 523] width 141 height 37
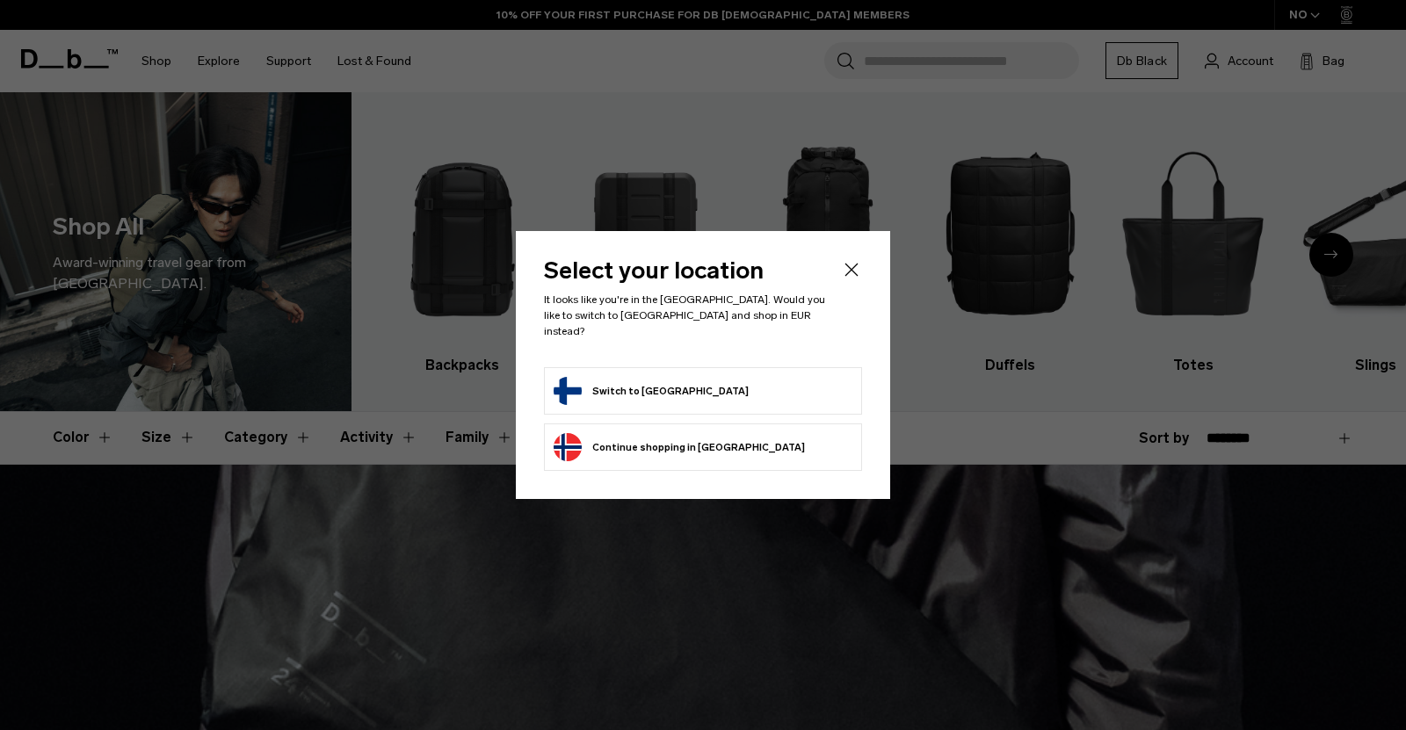
click at [856, 280] on icon "Close" at bounding box center [851, 269] width 21 height 21
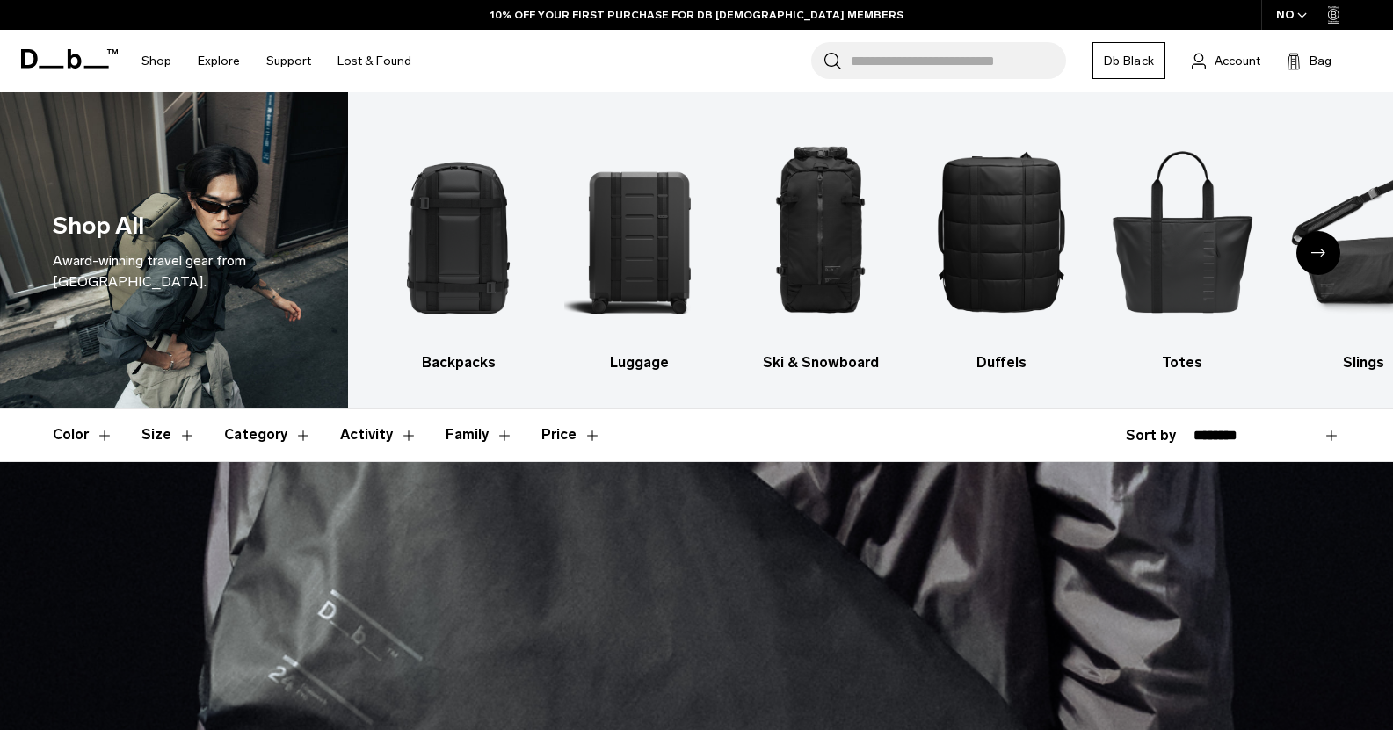
click at [1300, 10] on span "button" at bounding box center [1302, 15] width 10 height 13
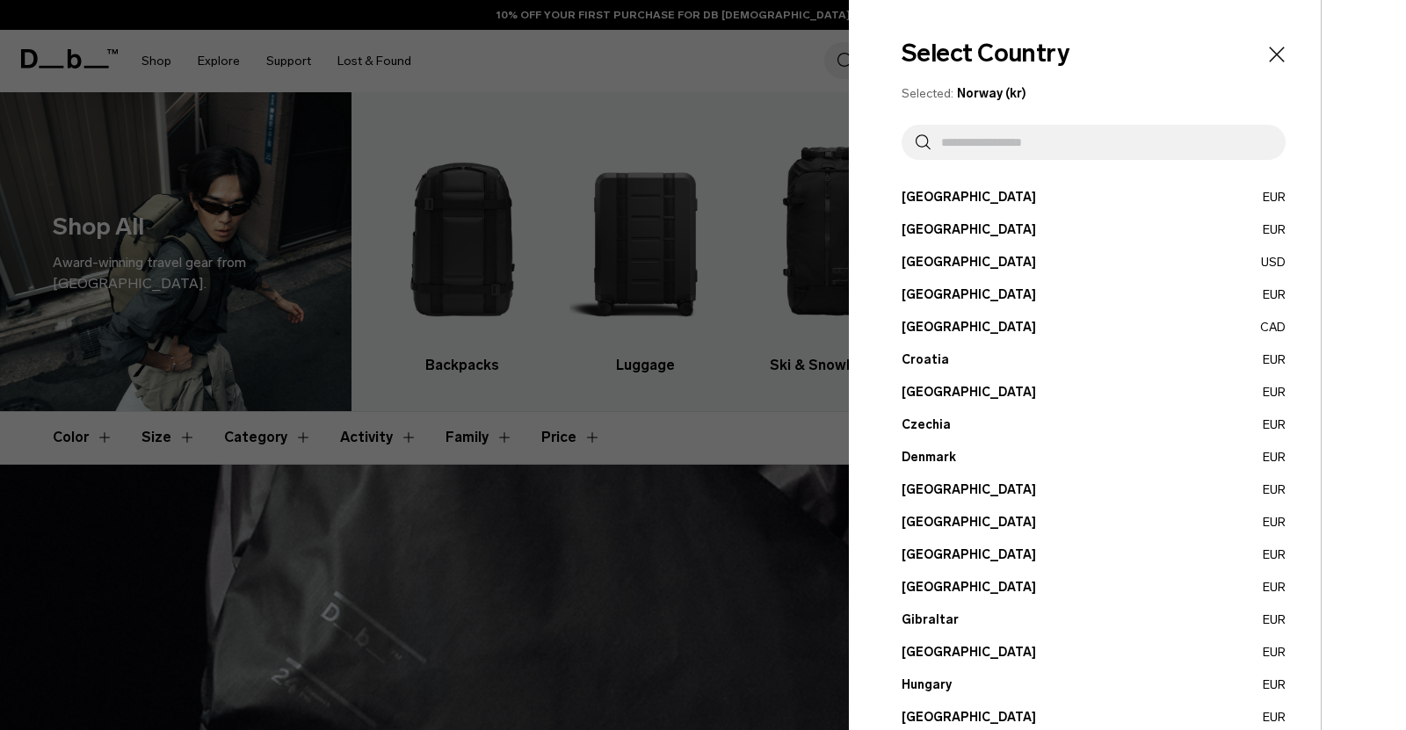
click at [919, 515] on button "Finland EUR" at bounding box center [1094, 522] width 384 height 18
click at [919, 526] on button "Finland EUR" at bounding box center [1094, 522] width 384 height 18
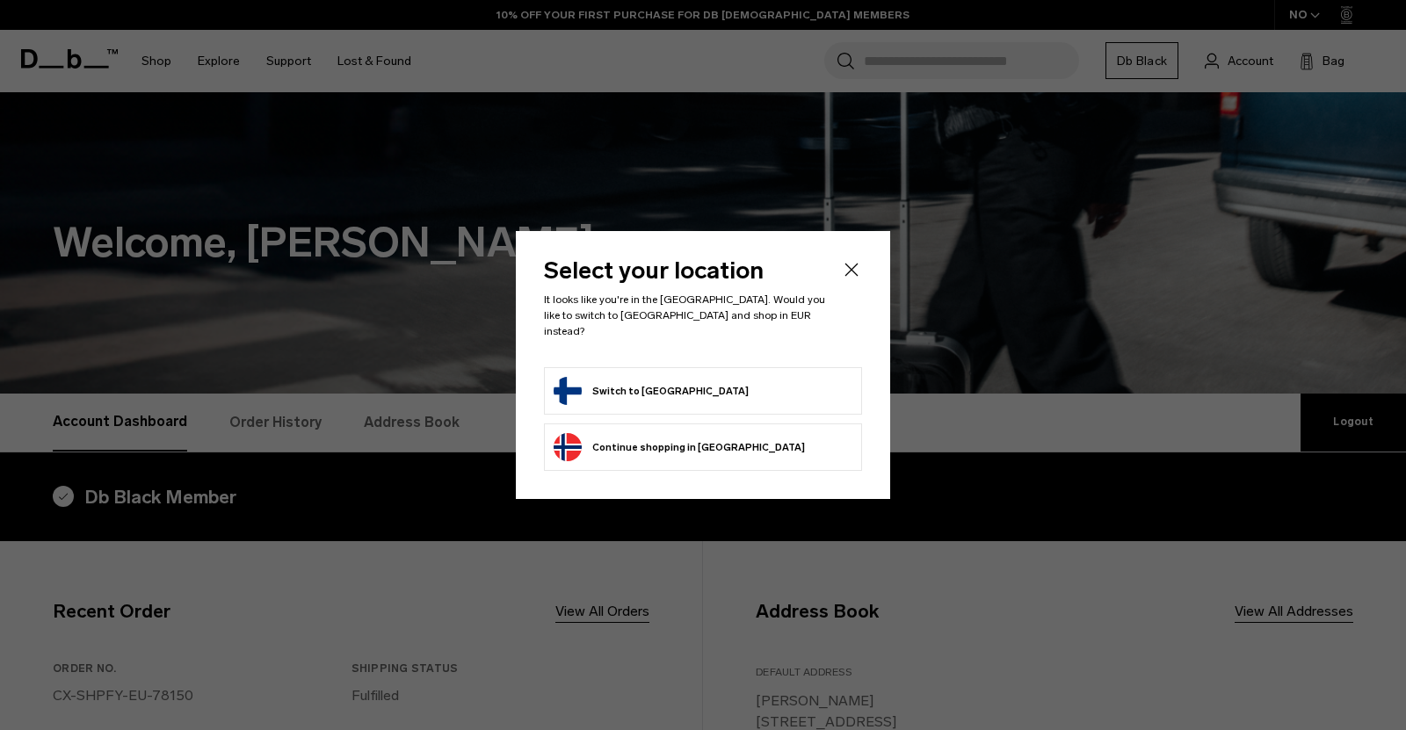
click at [737, 382] on form "Switch to [GEOGRAPHIC_DATA]" at bounding box center [703, 391] width 299 height 28
click at [622, 377] on button "Switch to [GEOGRAPHIC_DATA]" at bounding box center [651, 391] width 195 height 28
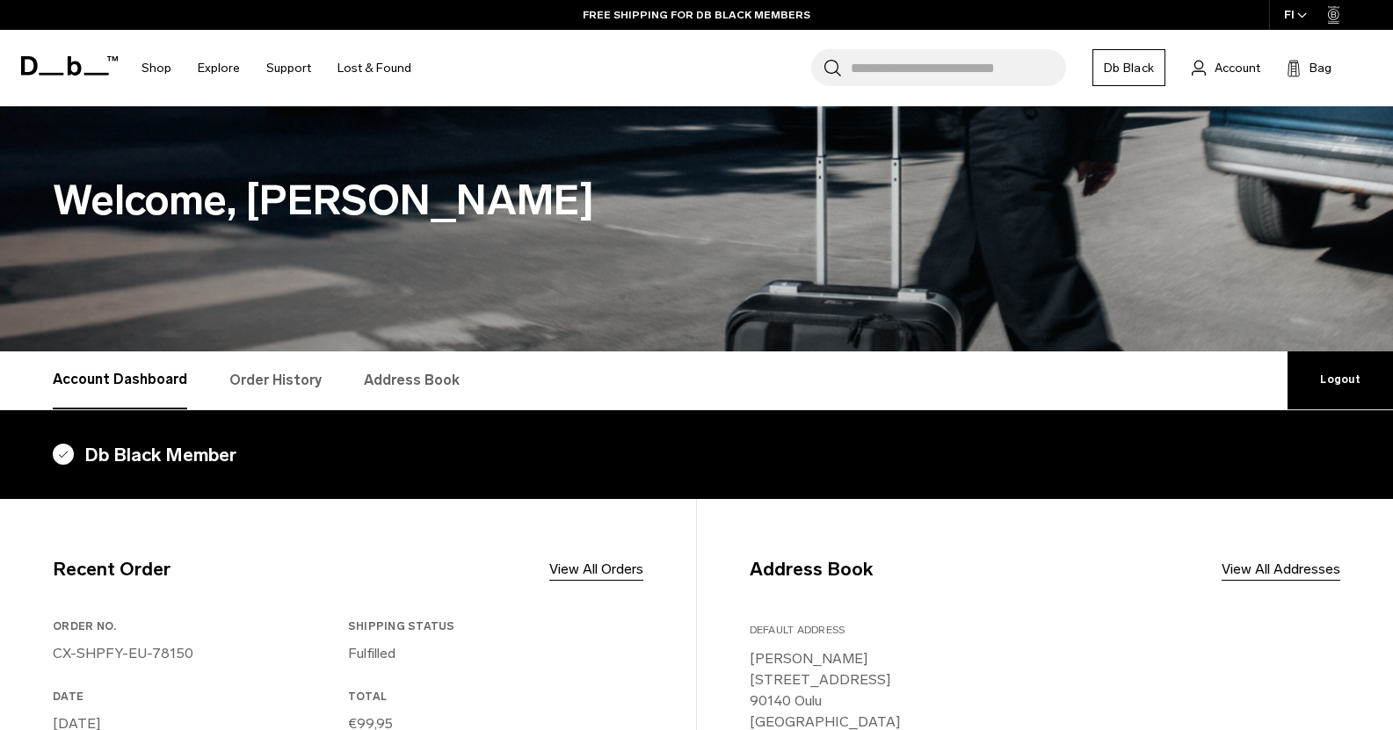
scroll to position [35, 0]
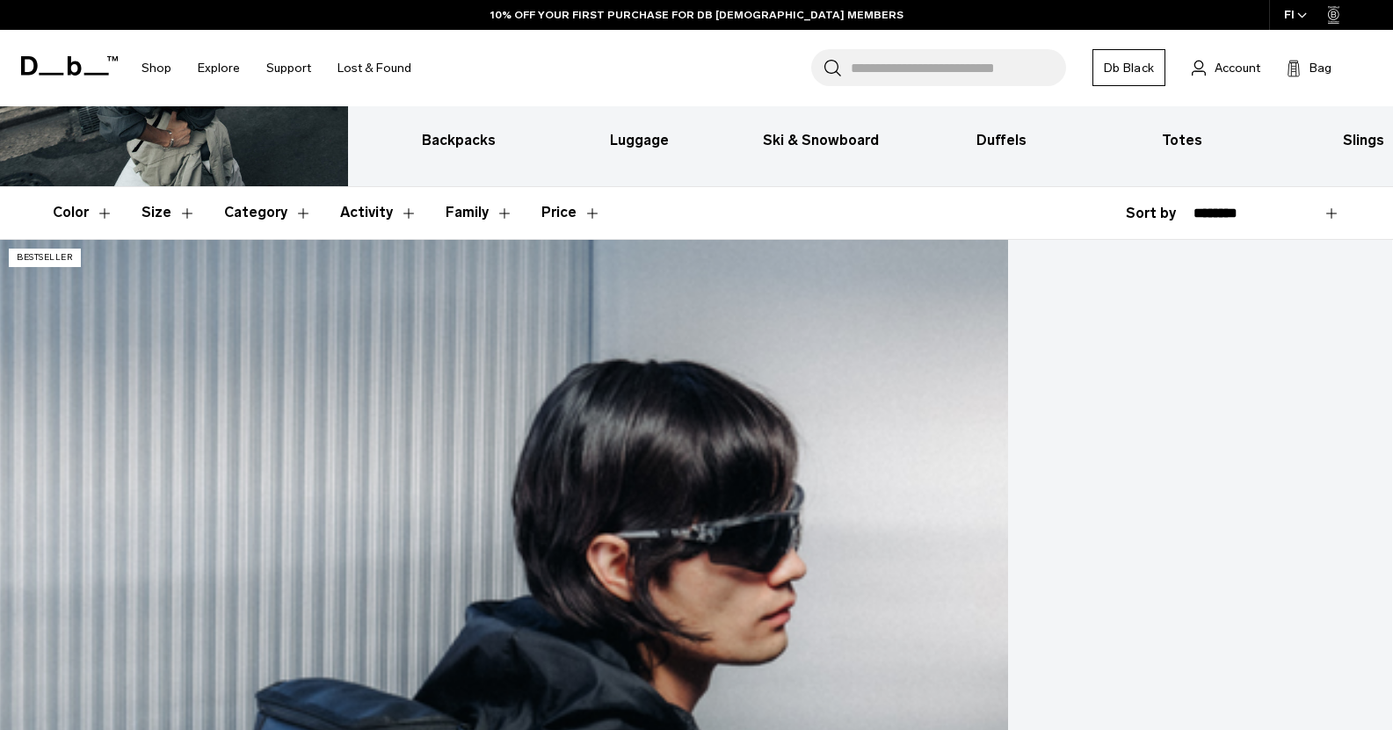
scroll to position [194, 0]
